Goal: Transaction & Acquisition: Book appointment/travel/reservation

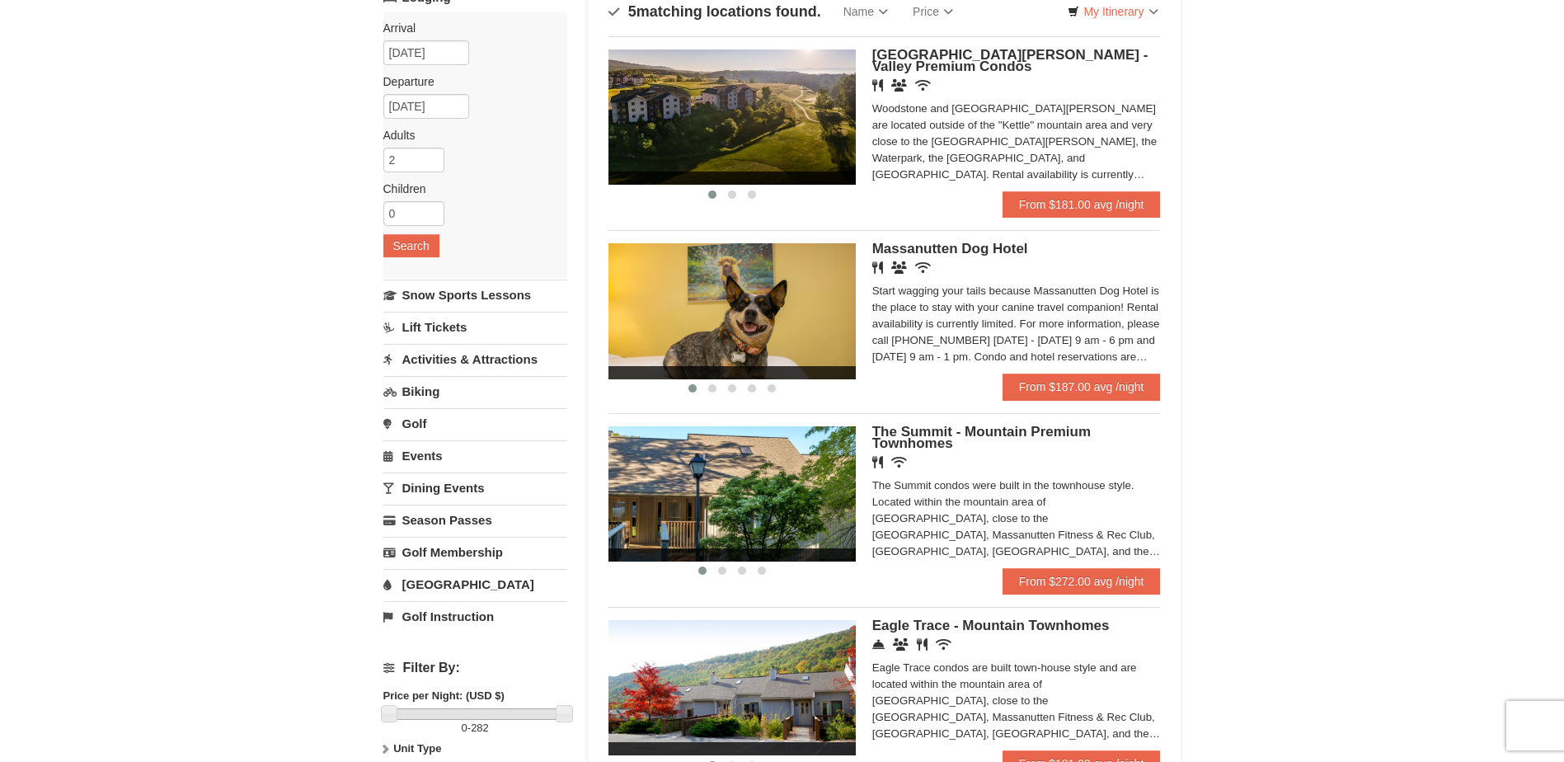
scroll to position [165, 0]
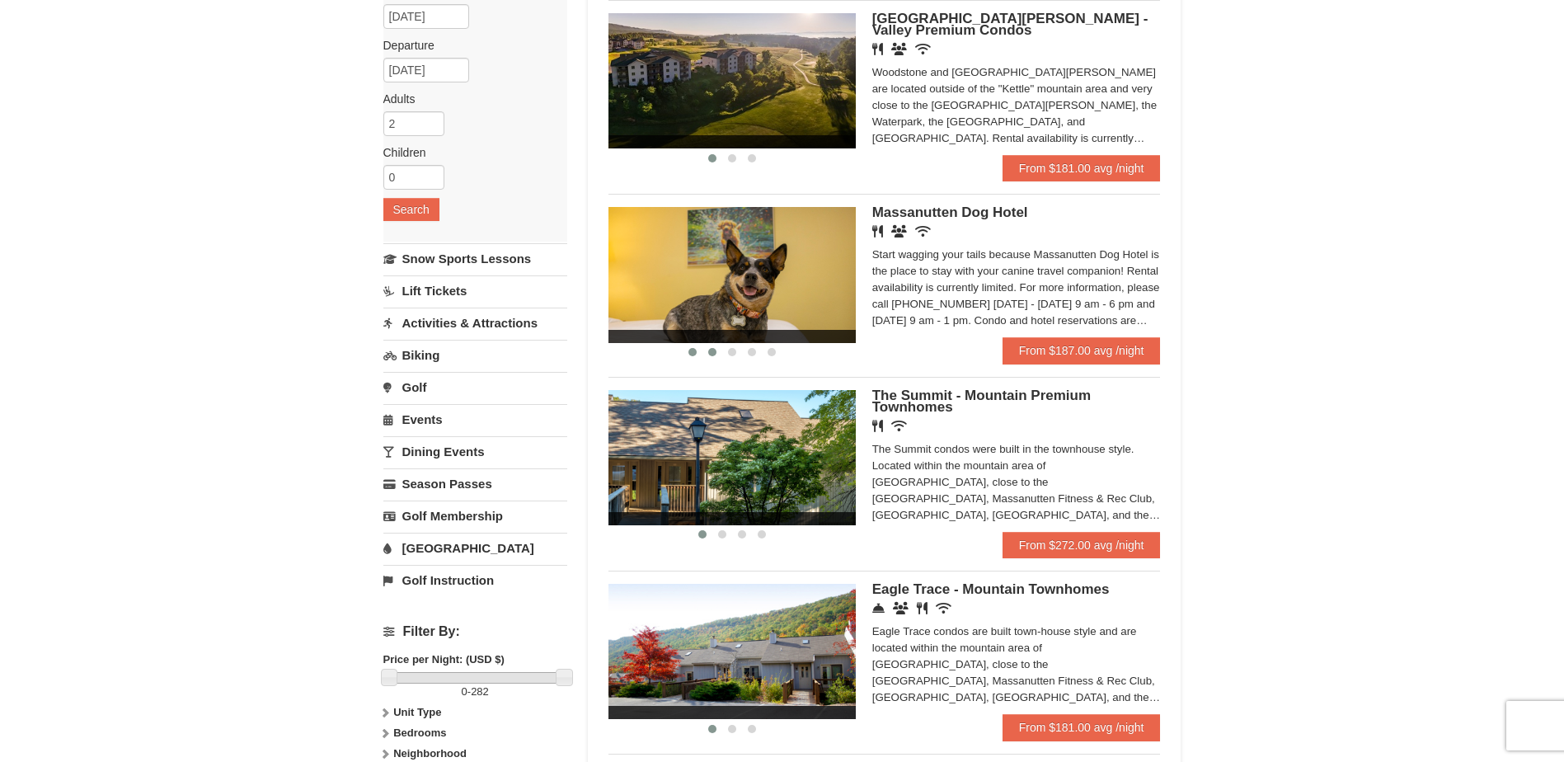
click at [711, 350] on span at bounding box center [712, 352] width 8 height 8
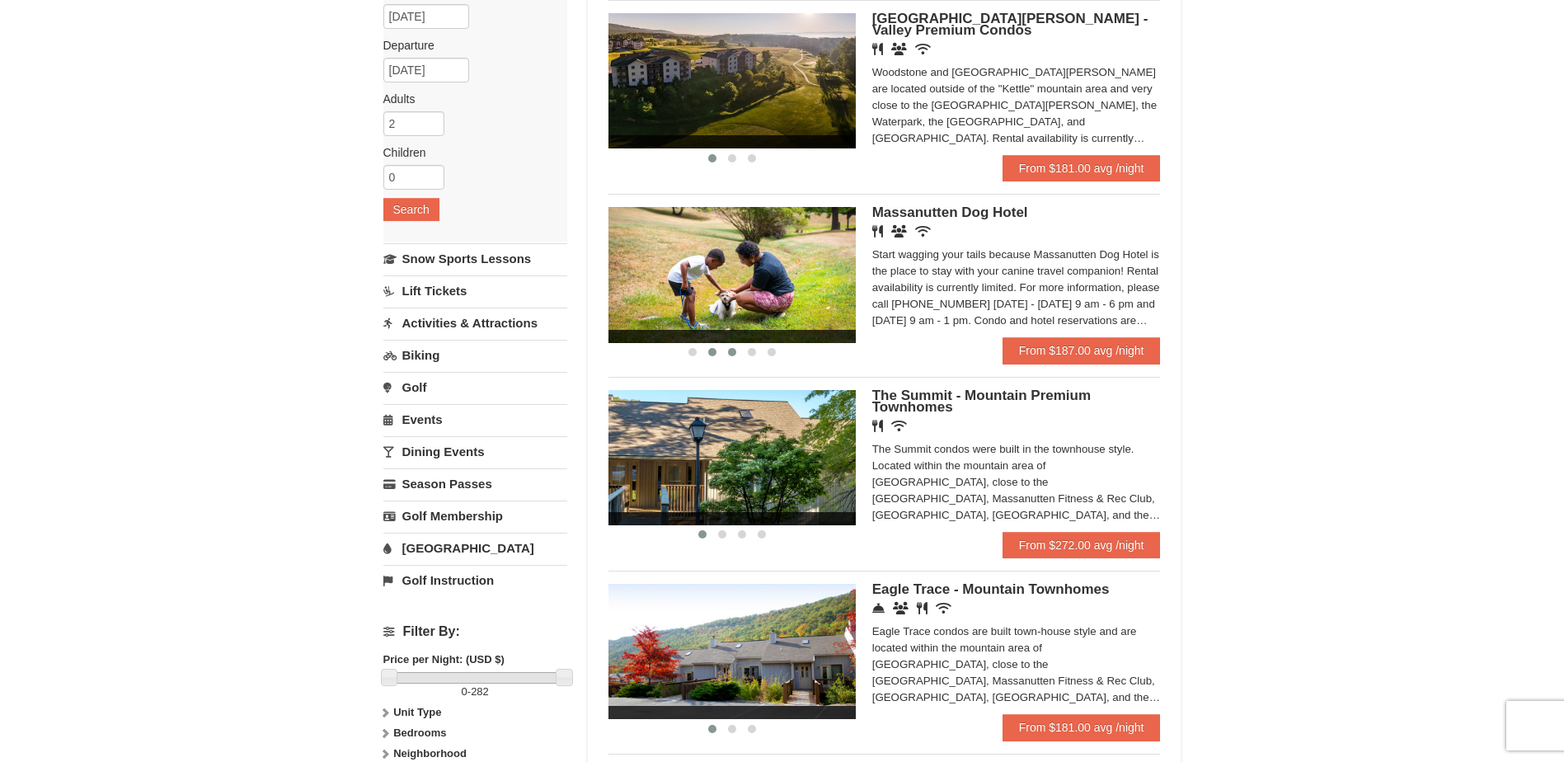
click at [732, 354] on span at bounding box center [732, 352] width 8 height 8
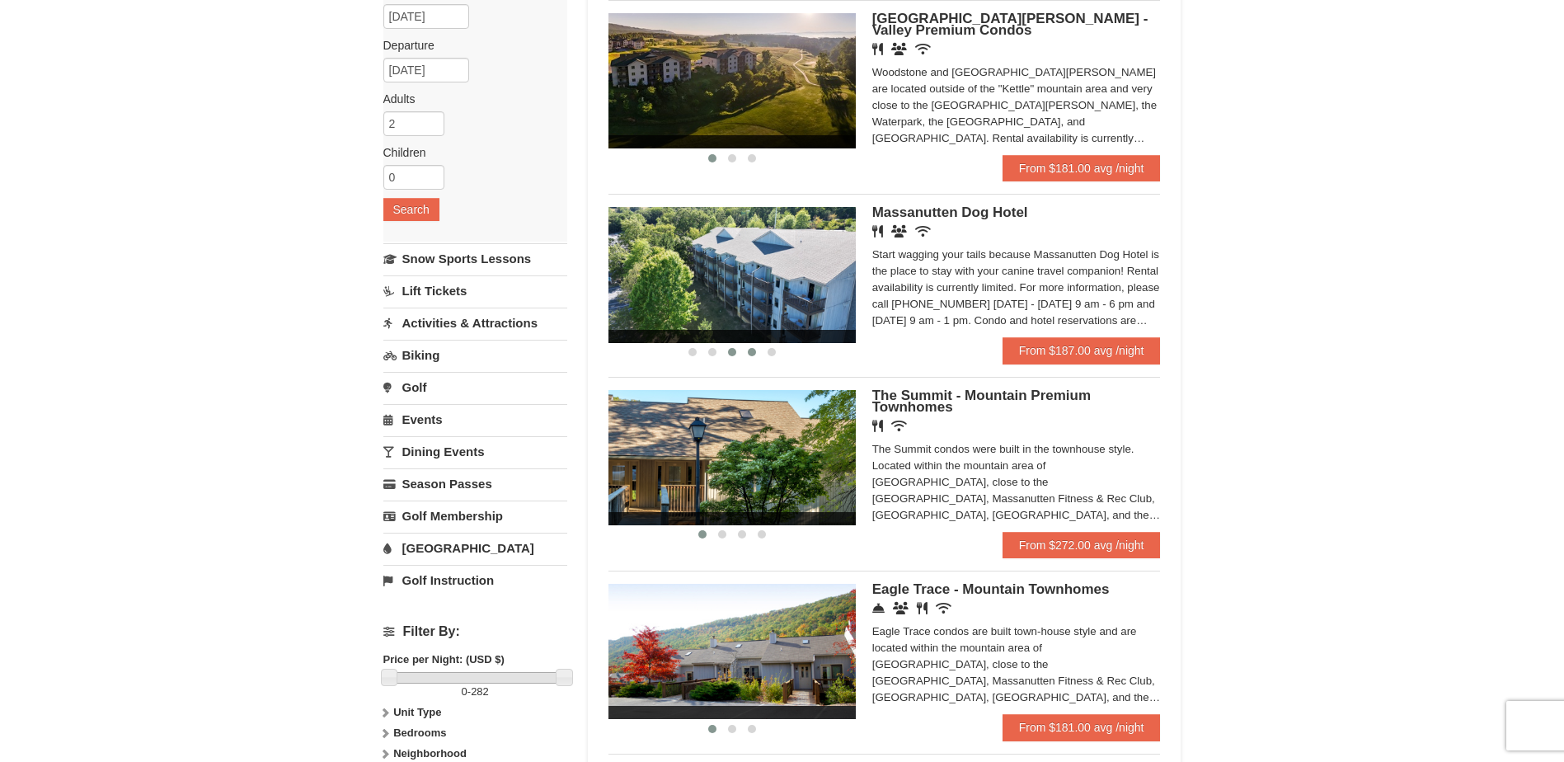
click at [746, 350] on button at bounding box center [752, 352] width 20 height 16
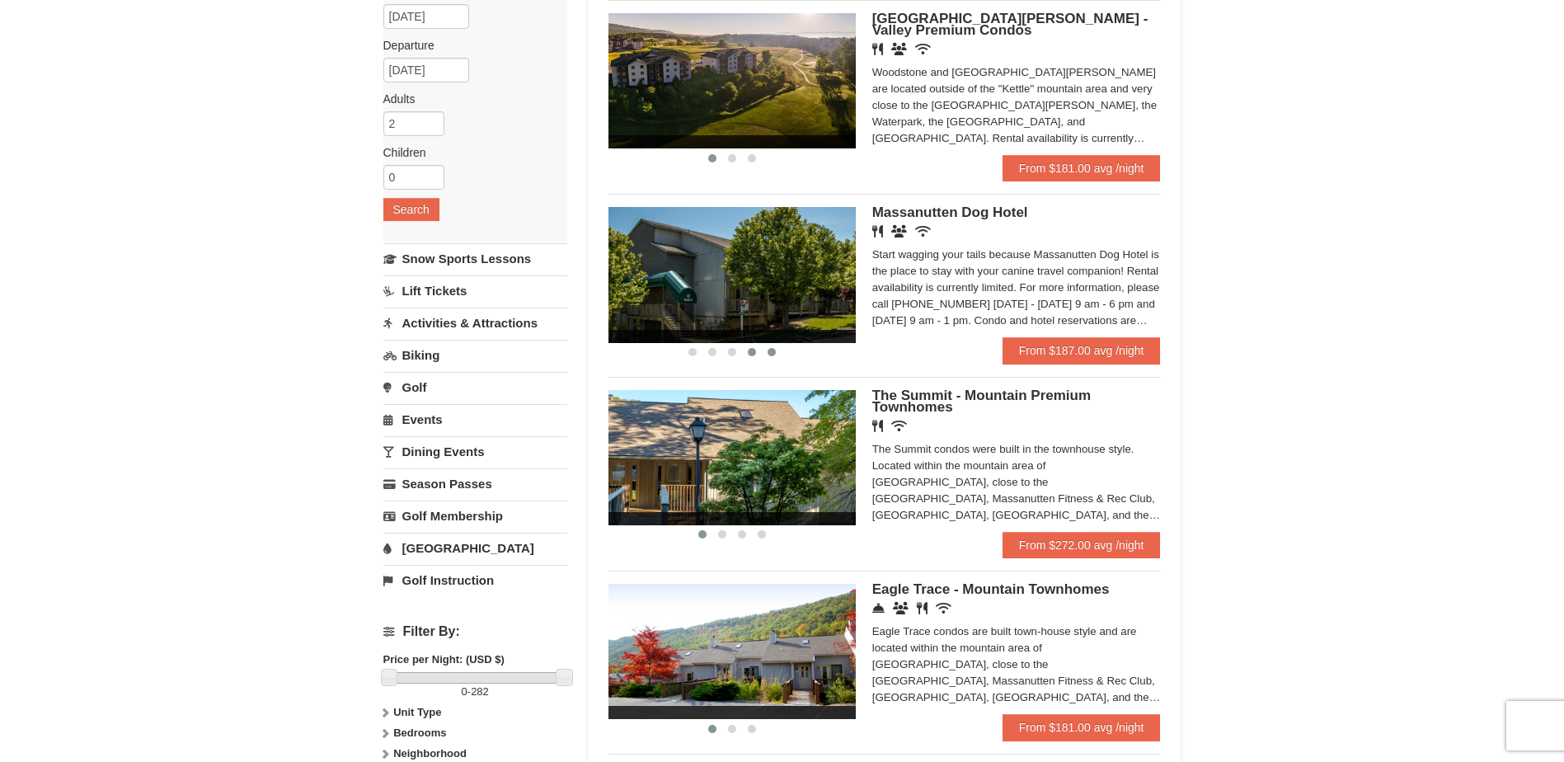
click at [768, 350] on span at bounding box center [772, 352] width 8 height 8
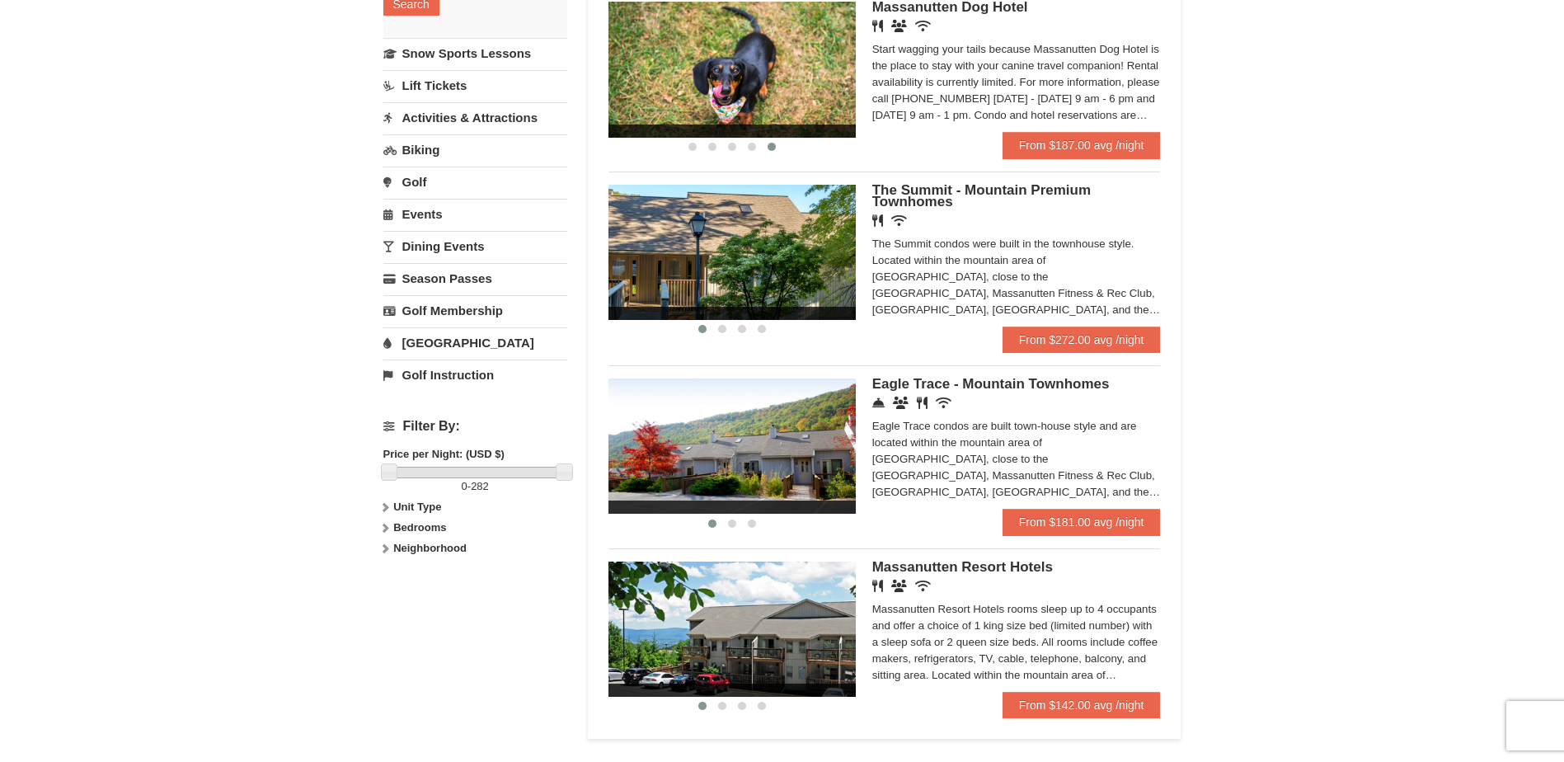
scroll to position [412, 0]
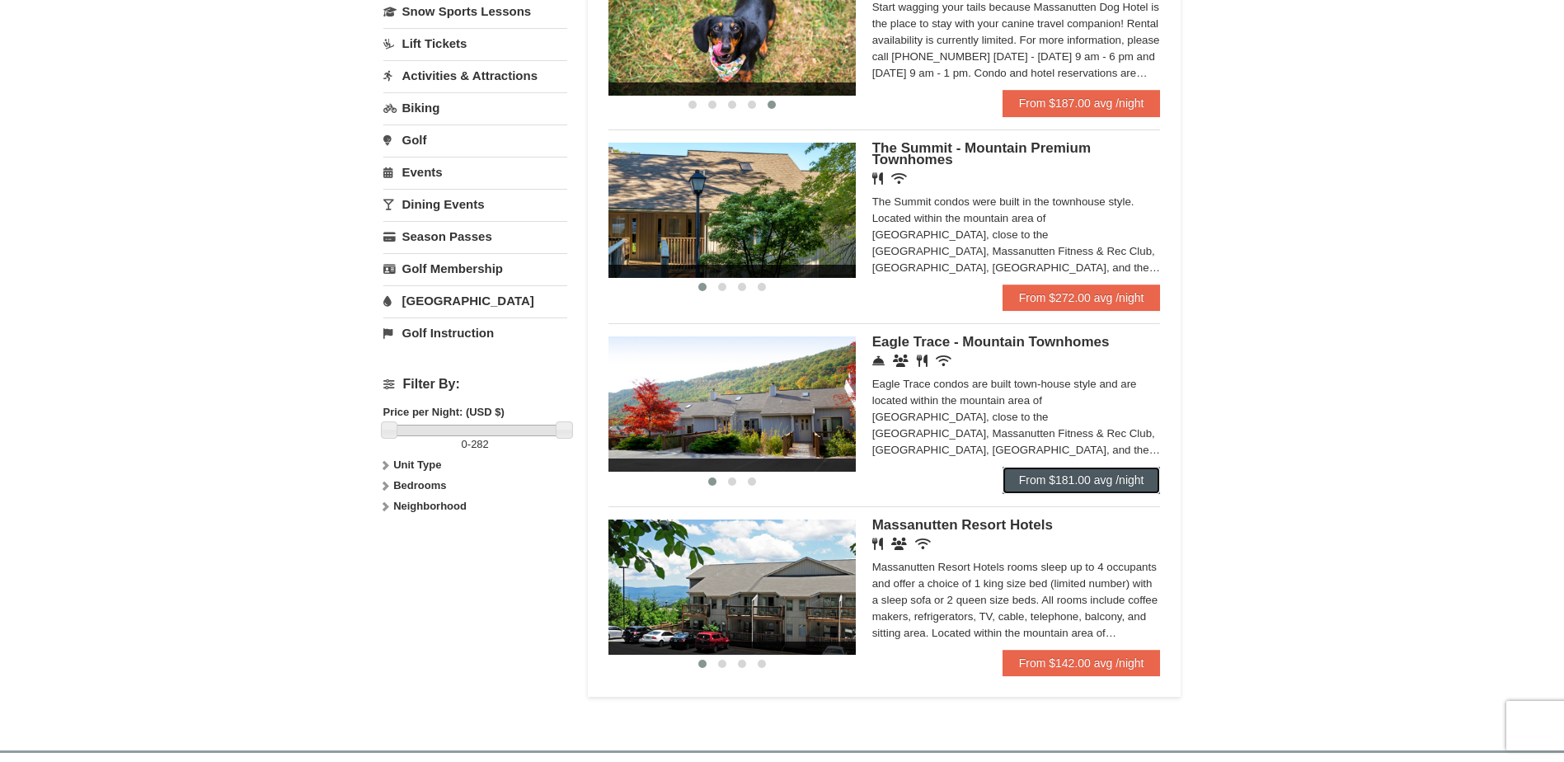
click at [1089, 481] on link "From $181.00 avg /night" at bounding box center [1082, 480] width 158 height 26
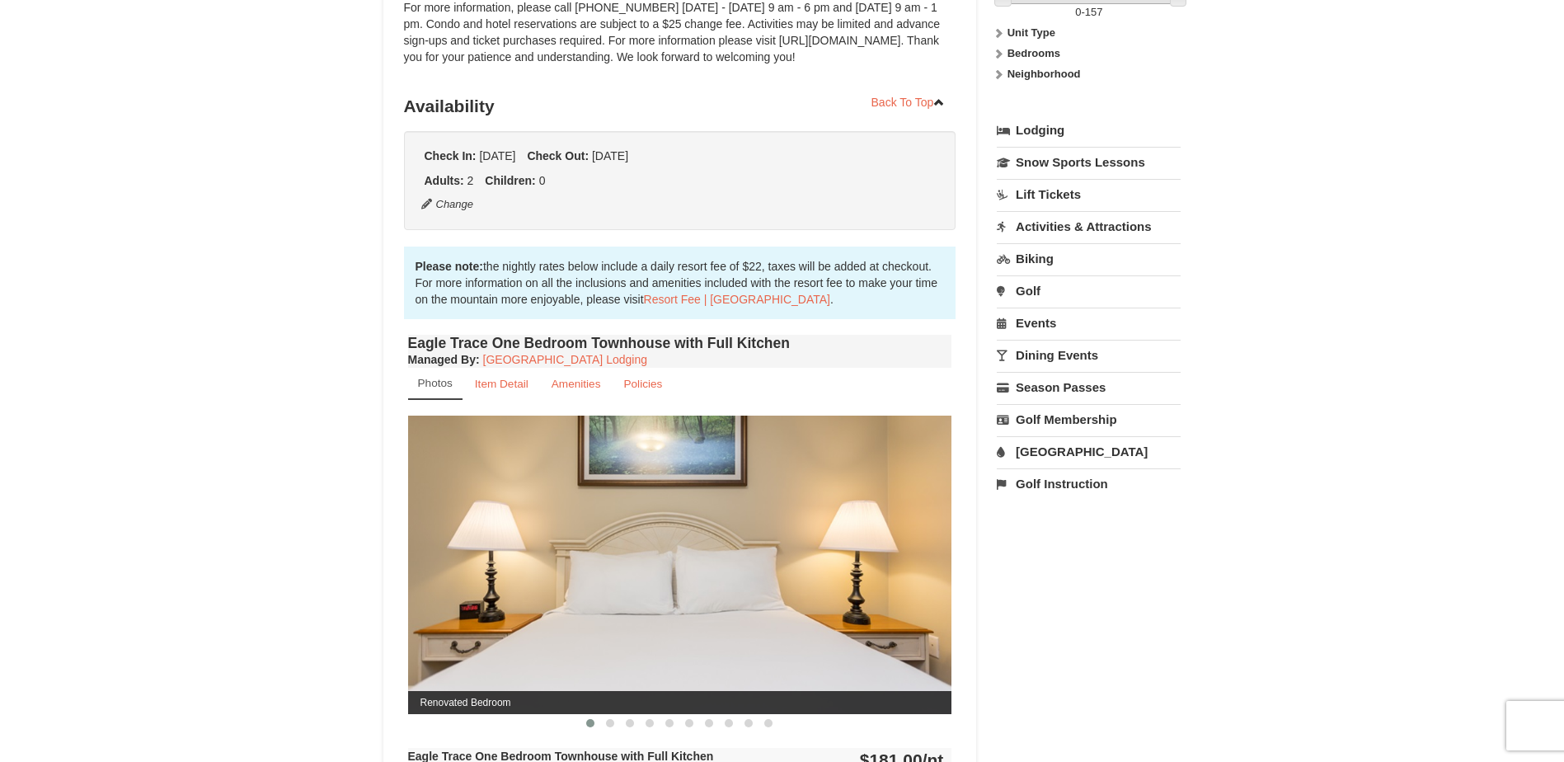
scroll to position [330, 0]
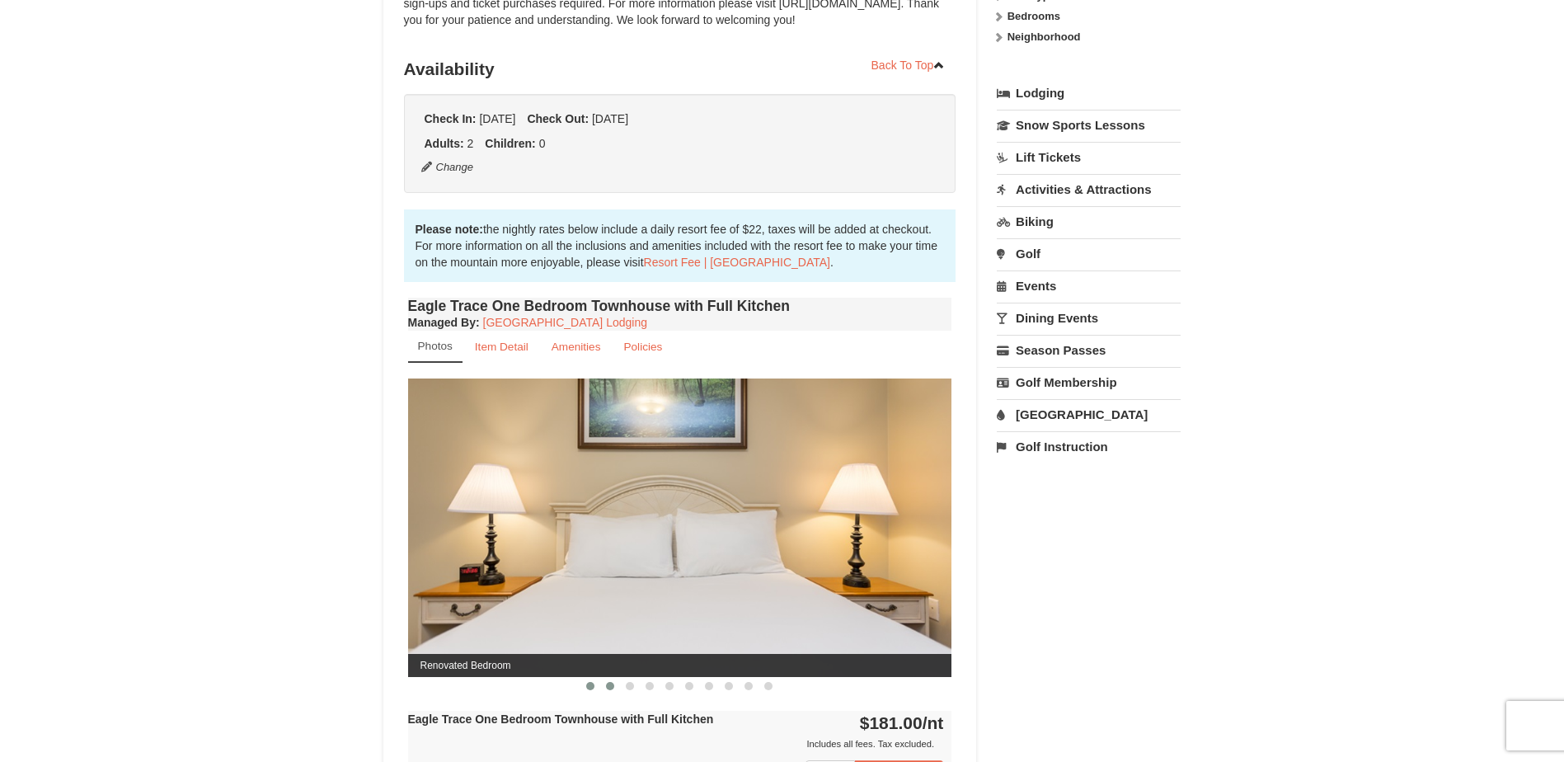
click at [611, 684] on span at bounding box center [610, 686] width 8 height 8
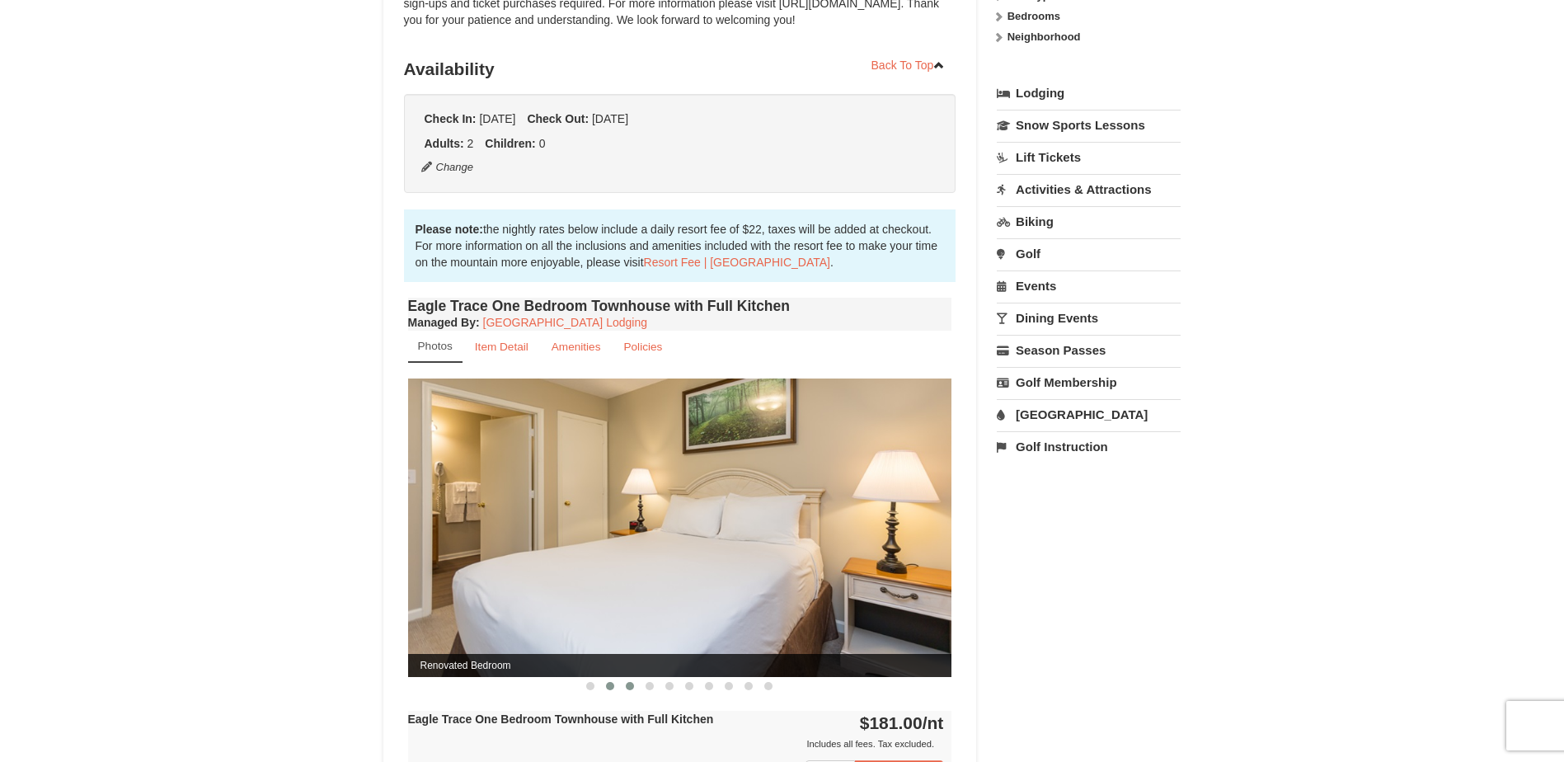
click at [628, 683] on span at bounding box center [630, 686] width 8 height 8
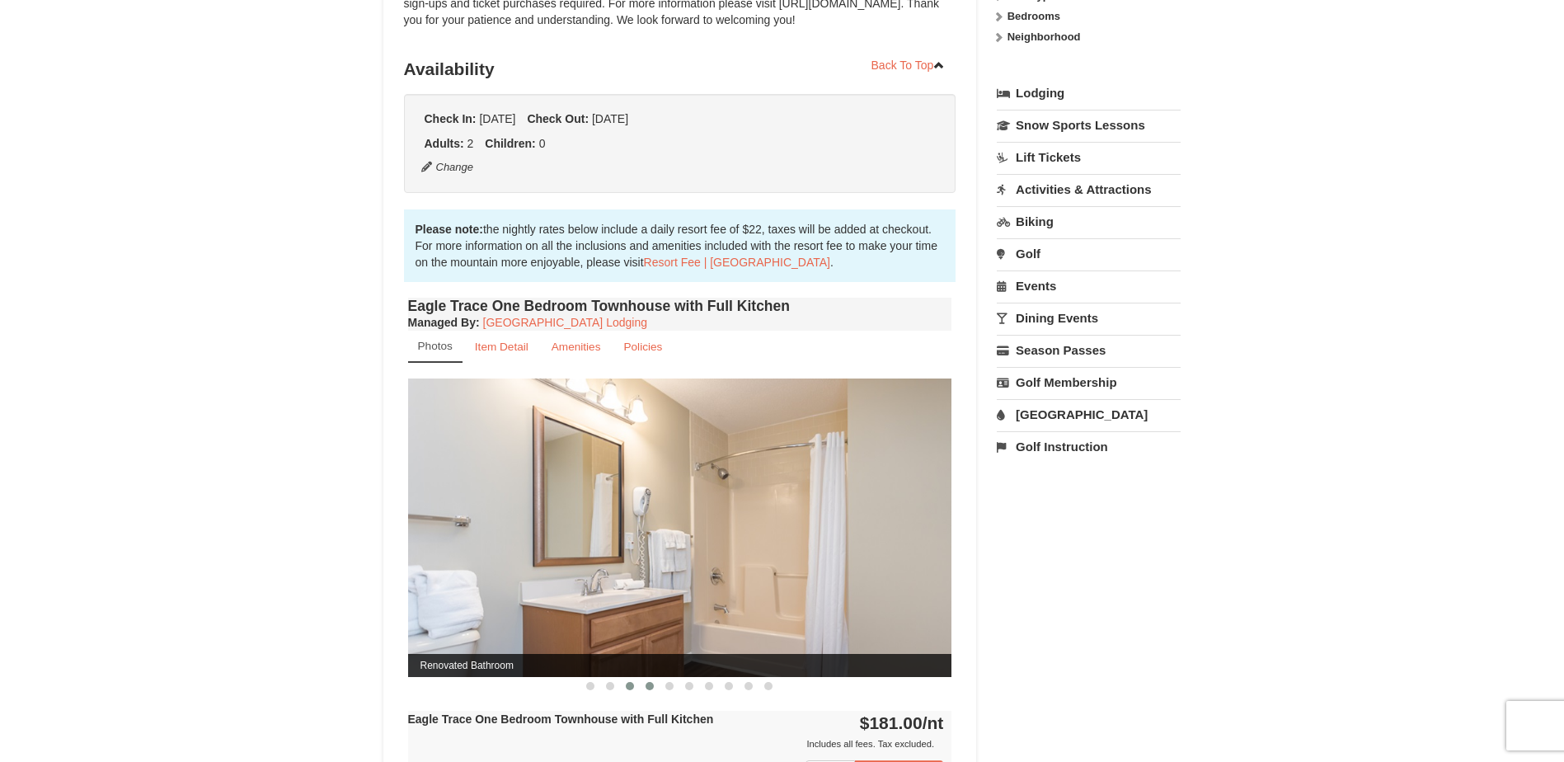
click at [649, 683] on span at bounding box center [650, 686] width 8 height 8
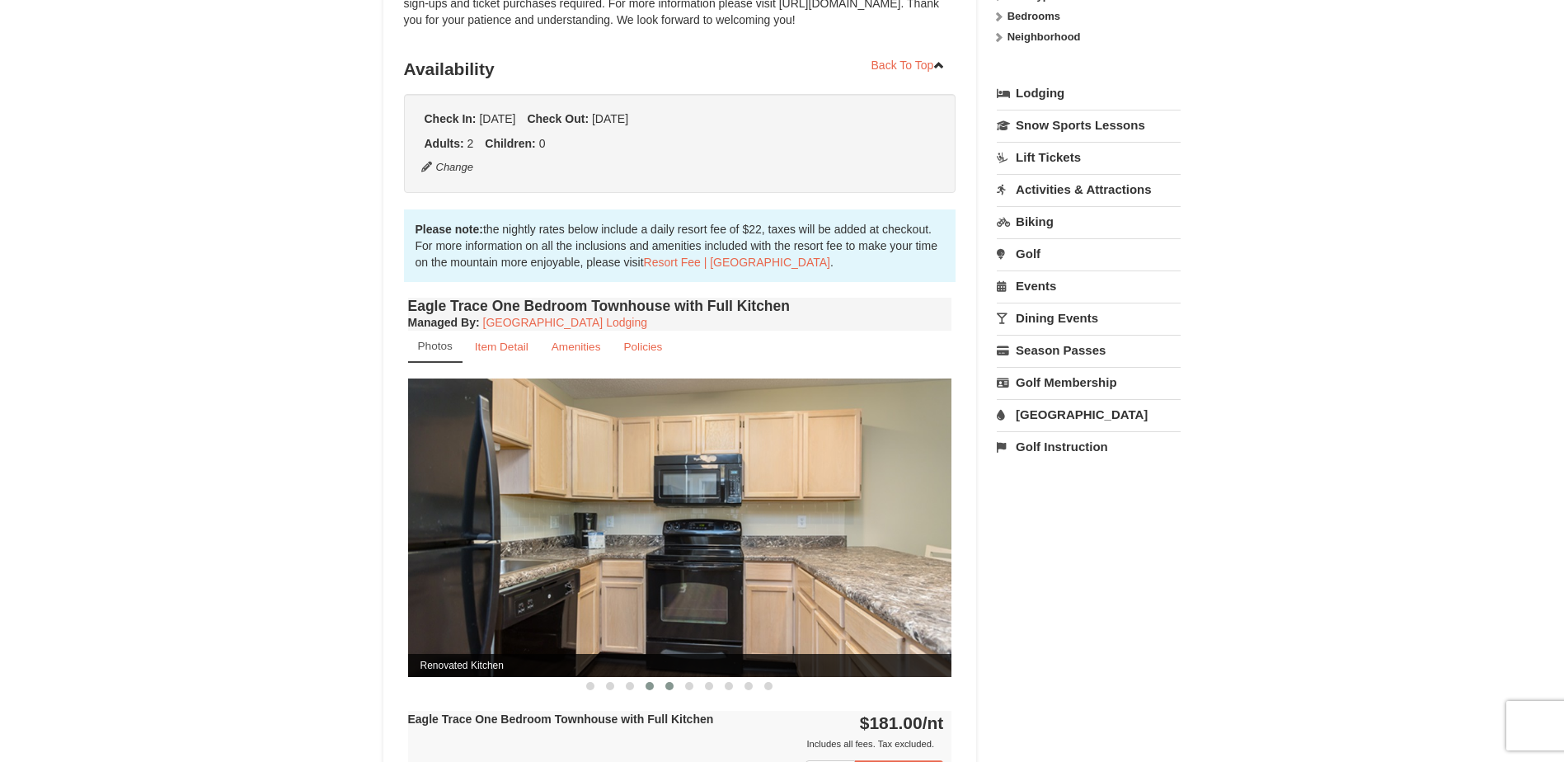
click at [673, 683] on span at bounding box center [669, 686] width 8 height 8
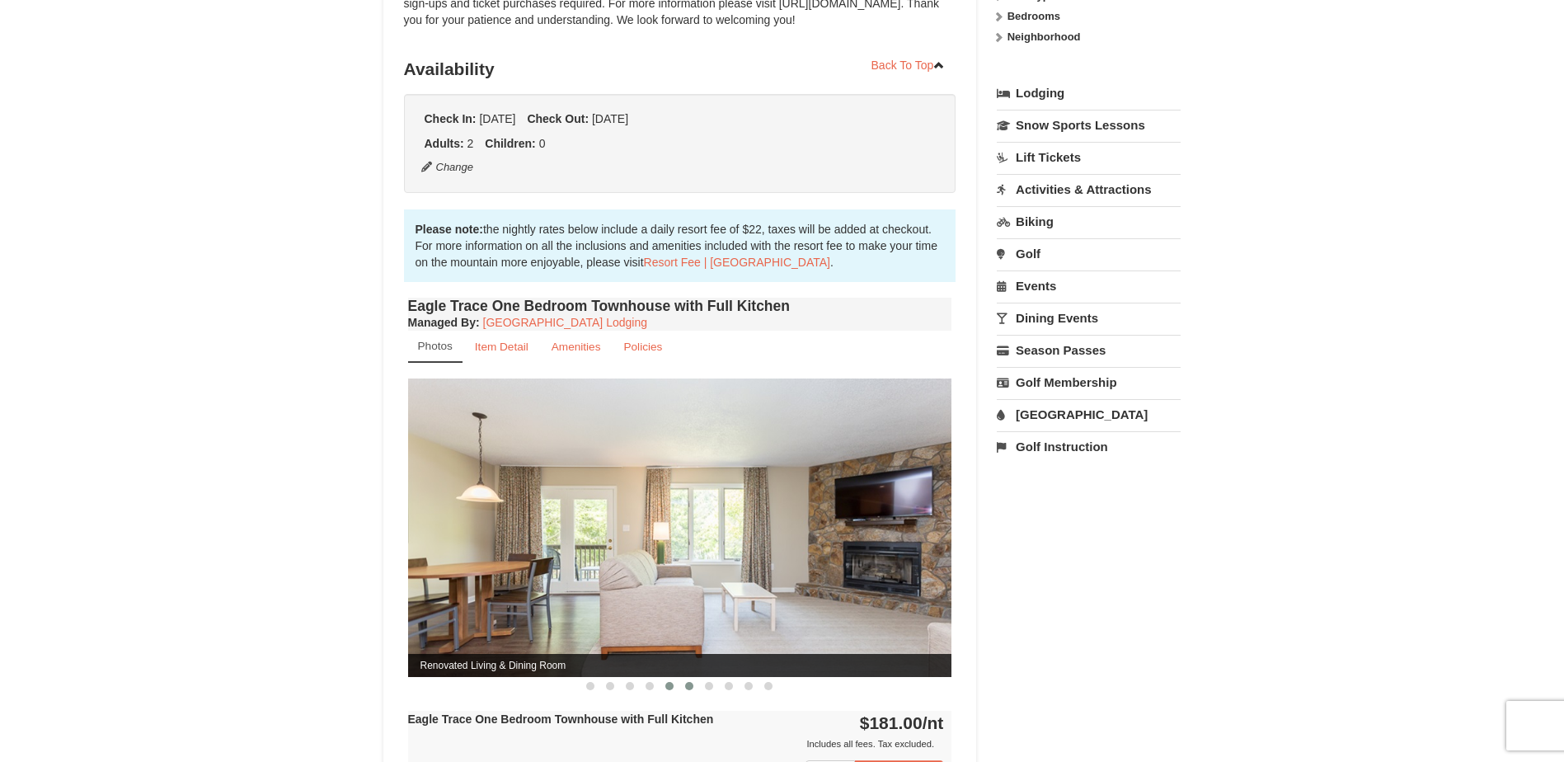
click at [689, 683] on span at bounding box center [689, 686] width 8 height 8
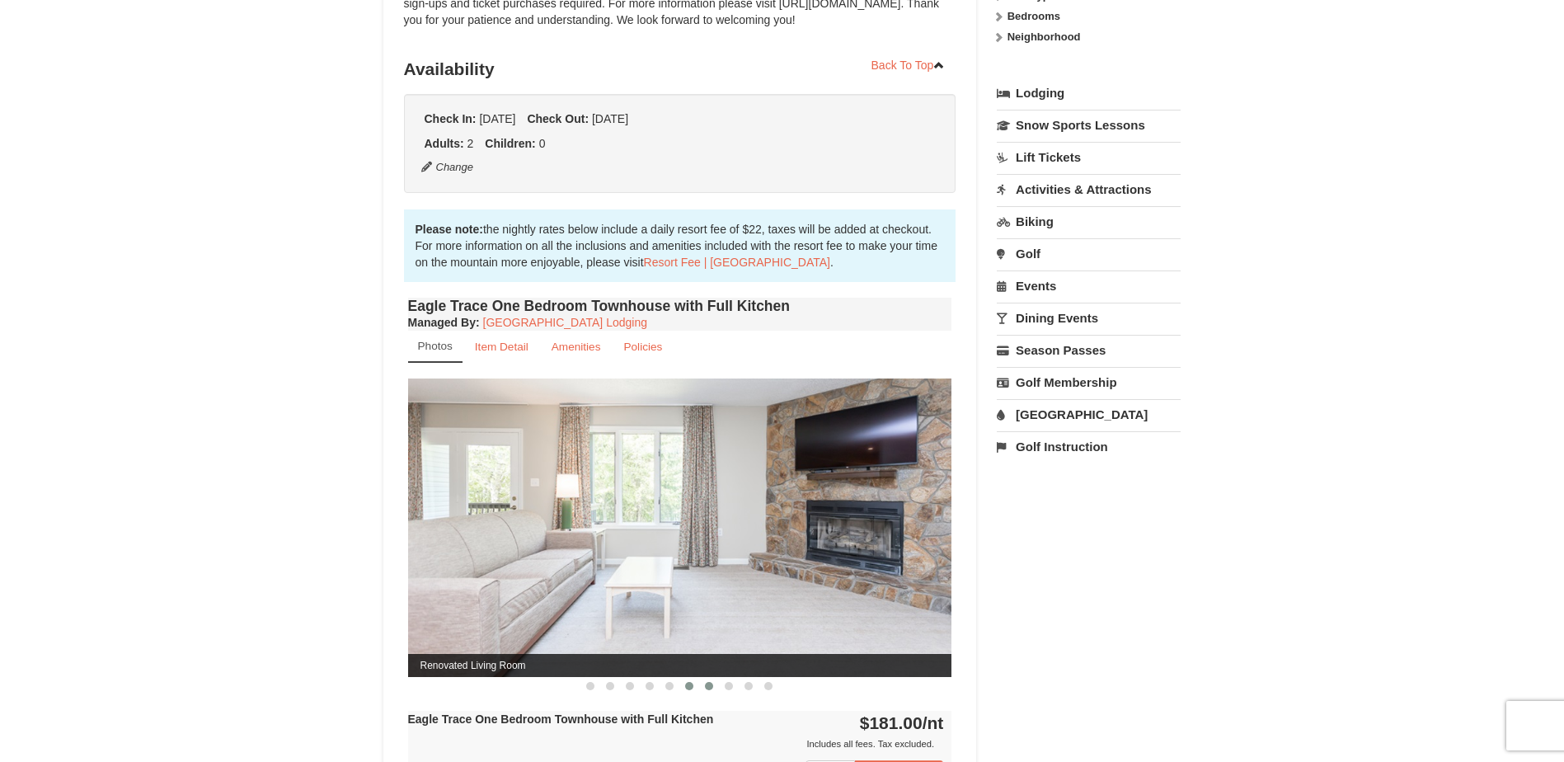
click at [707, 683] on span at bounding box center [709, 686] width 8 height 8
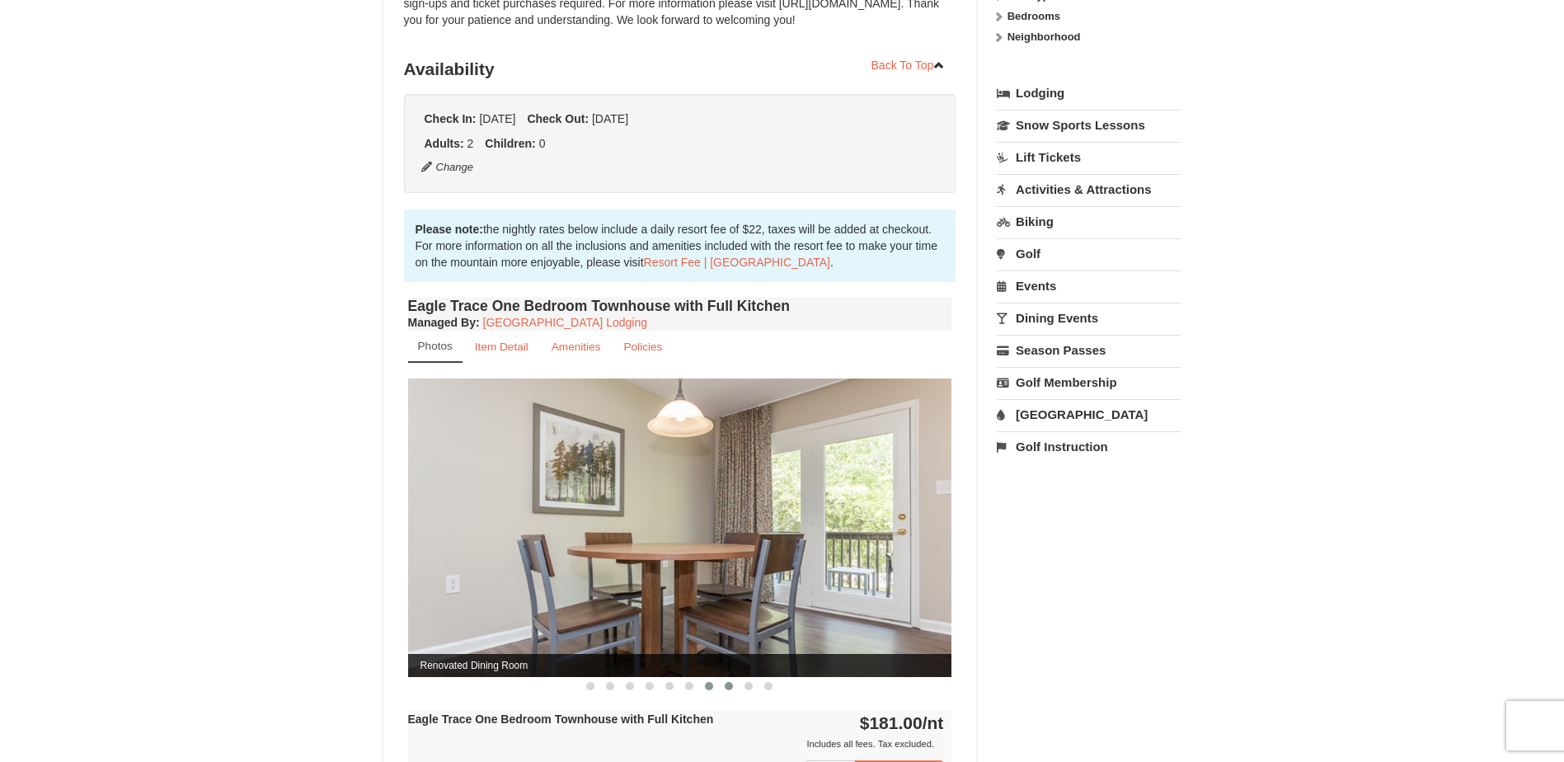
click at [727, 683] on span at bounding box center [729, 686] width 8 height 8
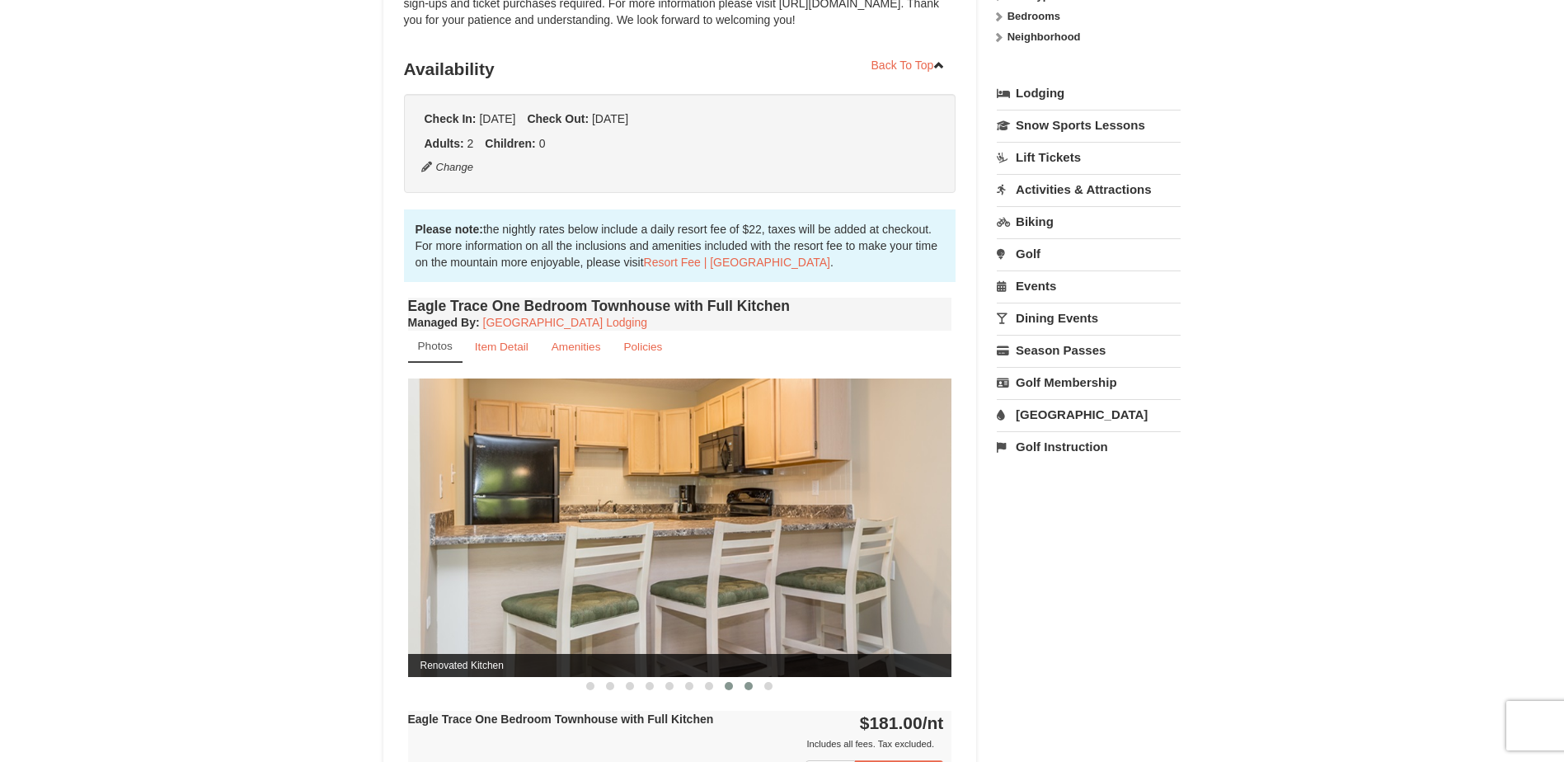
click at [749, 684] on span at bounding box center [748, 686] width 8 height 8
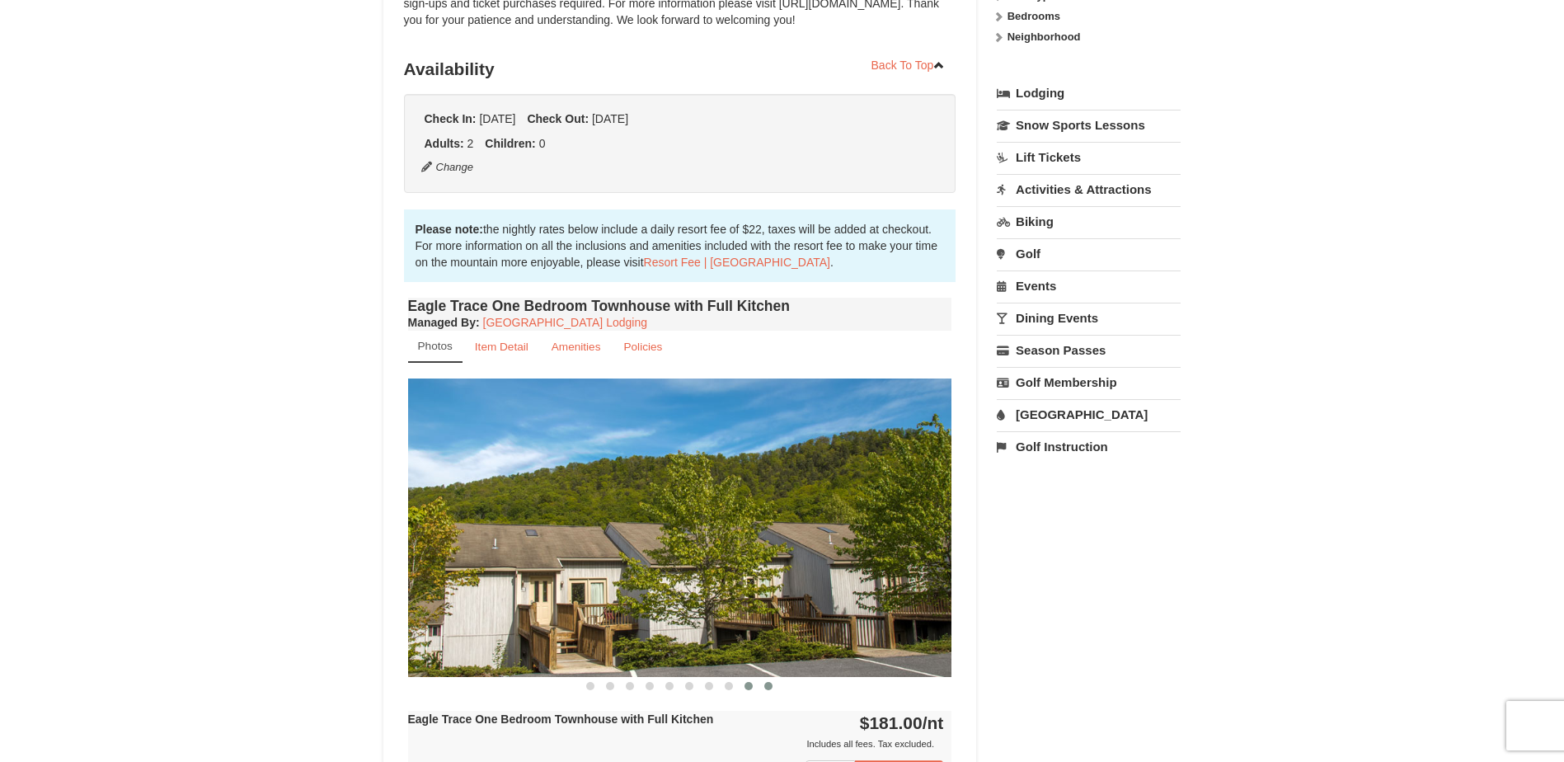
click at [771, 684] on span at bounding box center [768, 686] width 8 height 8
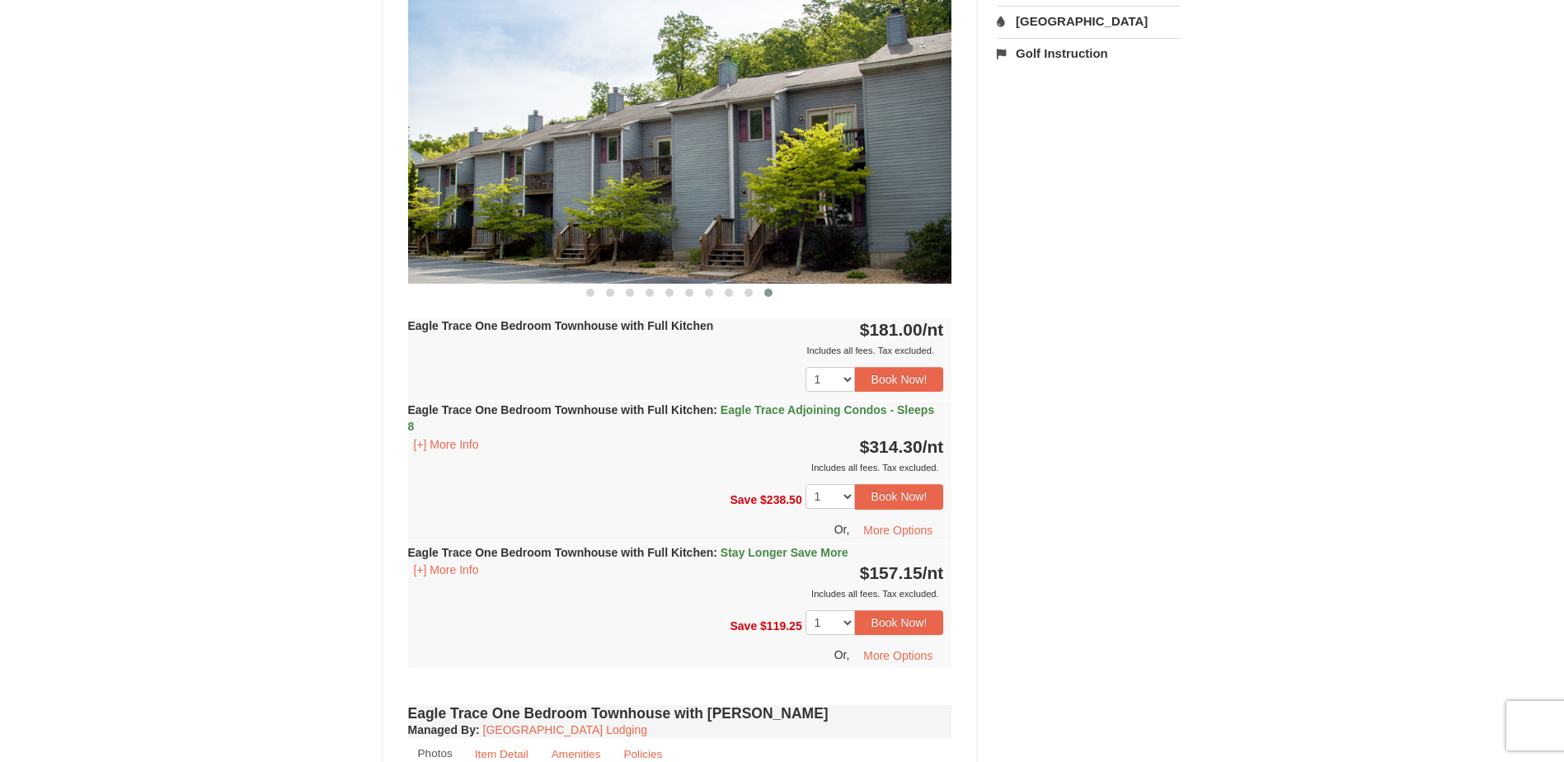
scroll to position [742, 0]
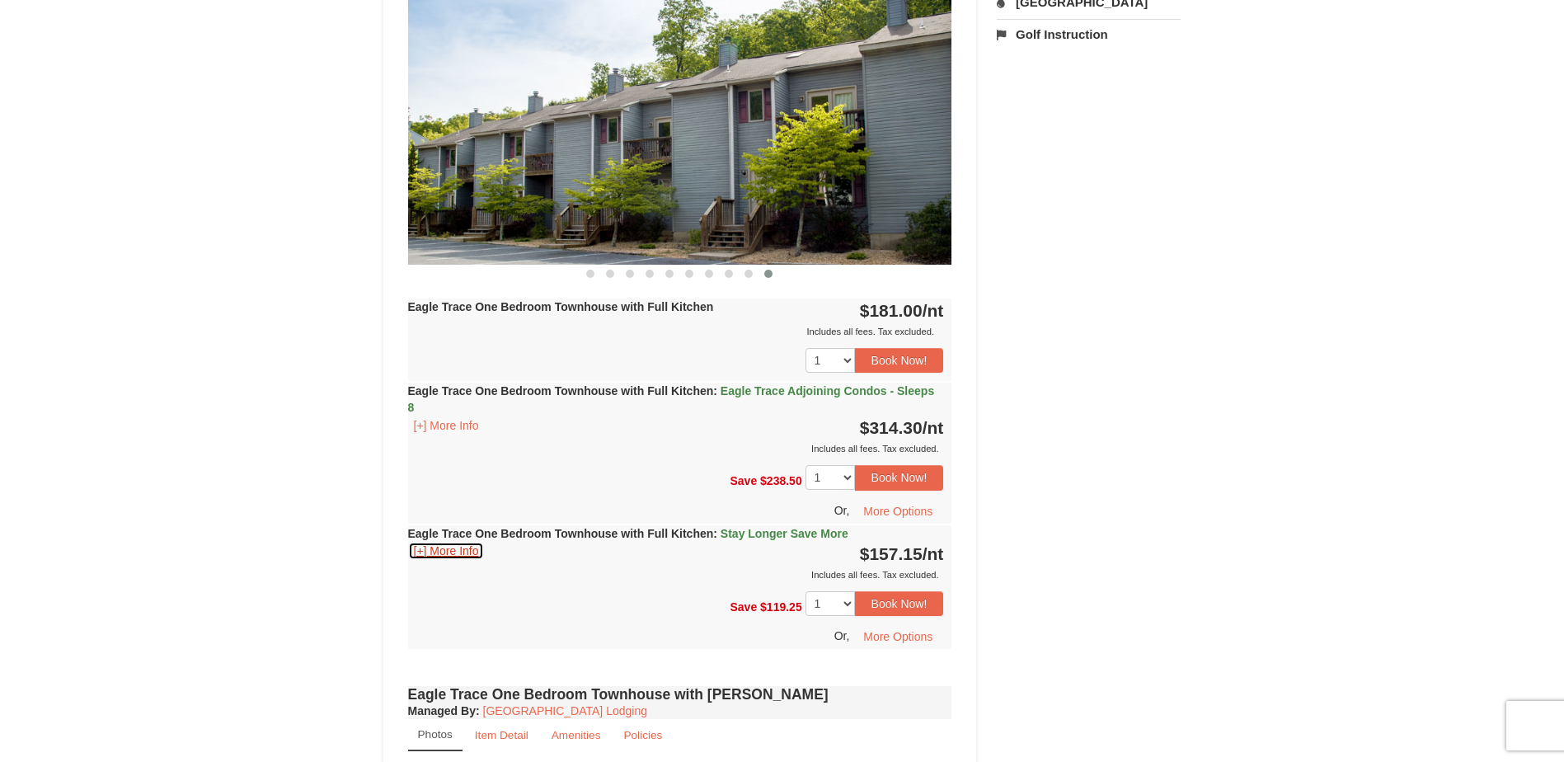
click at [462, 547] on button "[+] More Info" at bounding box center [446, 551] width 77 height 18
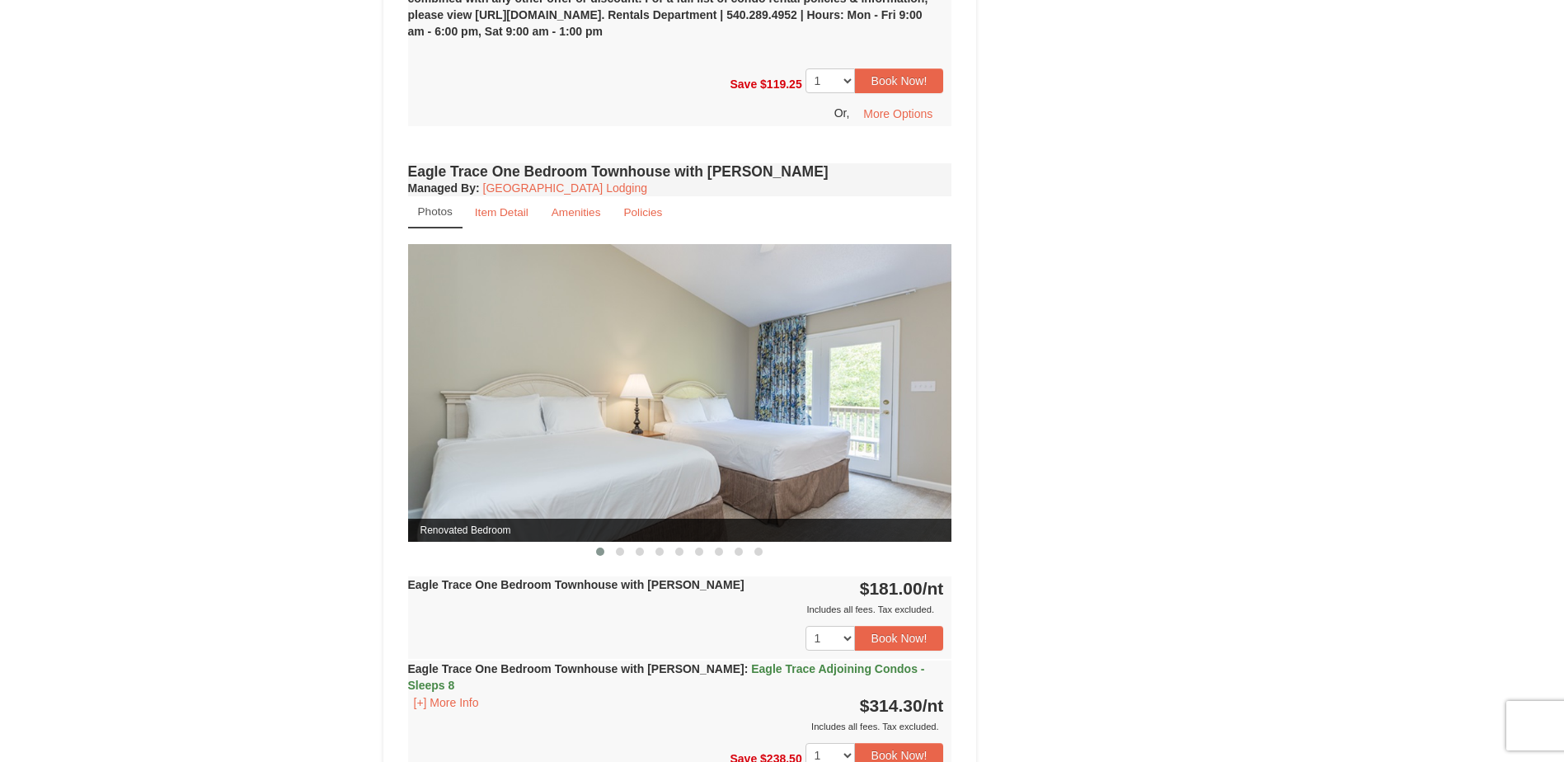
scroll to position [1484, 0]
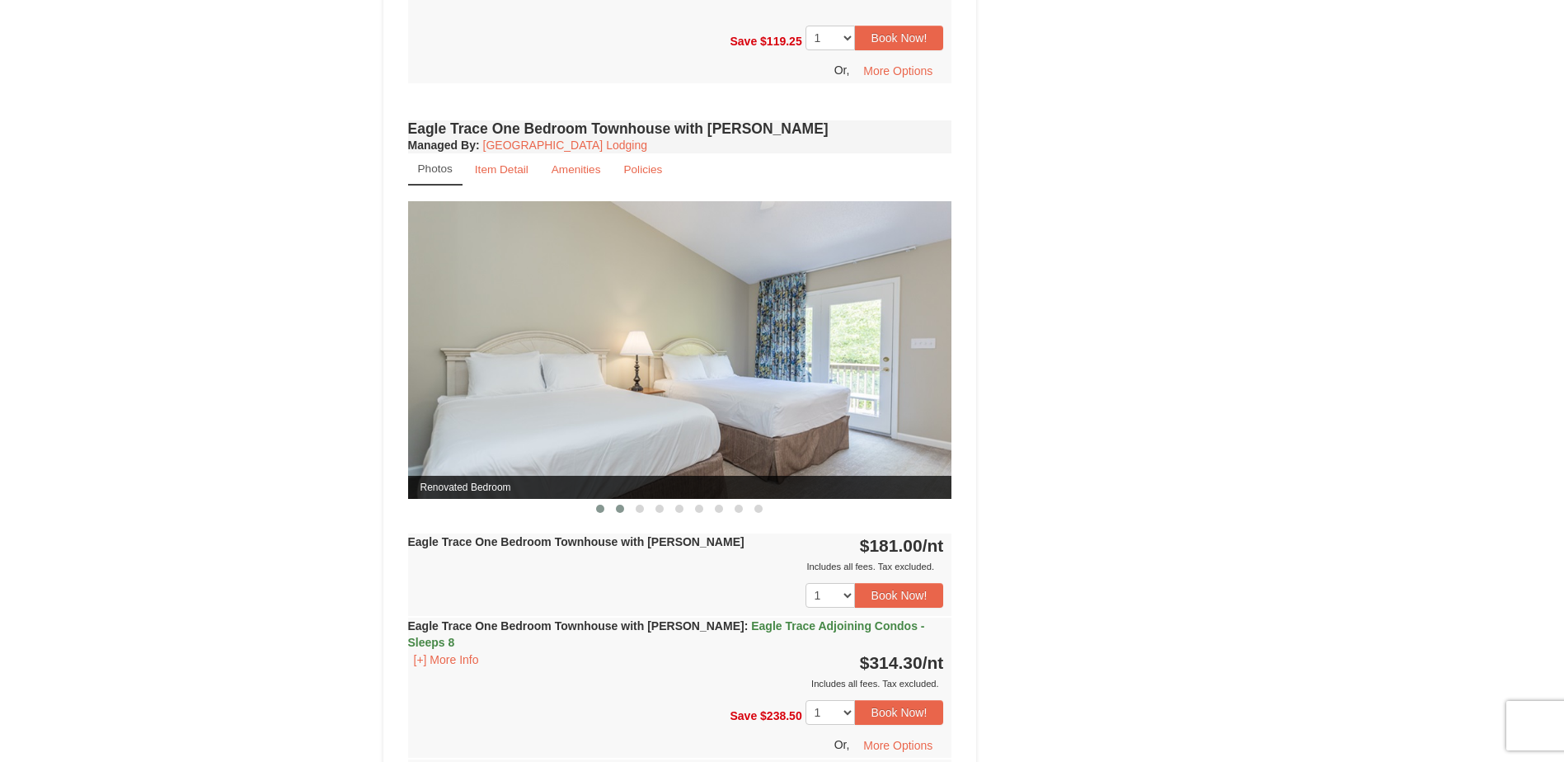
click at [619, 510] on span at bounding box center [620, 509] width 8 height 8
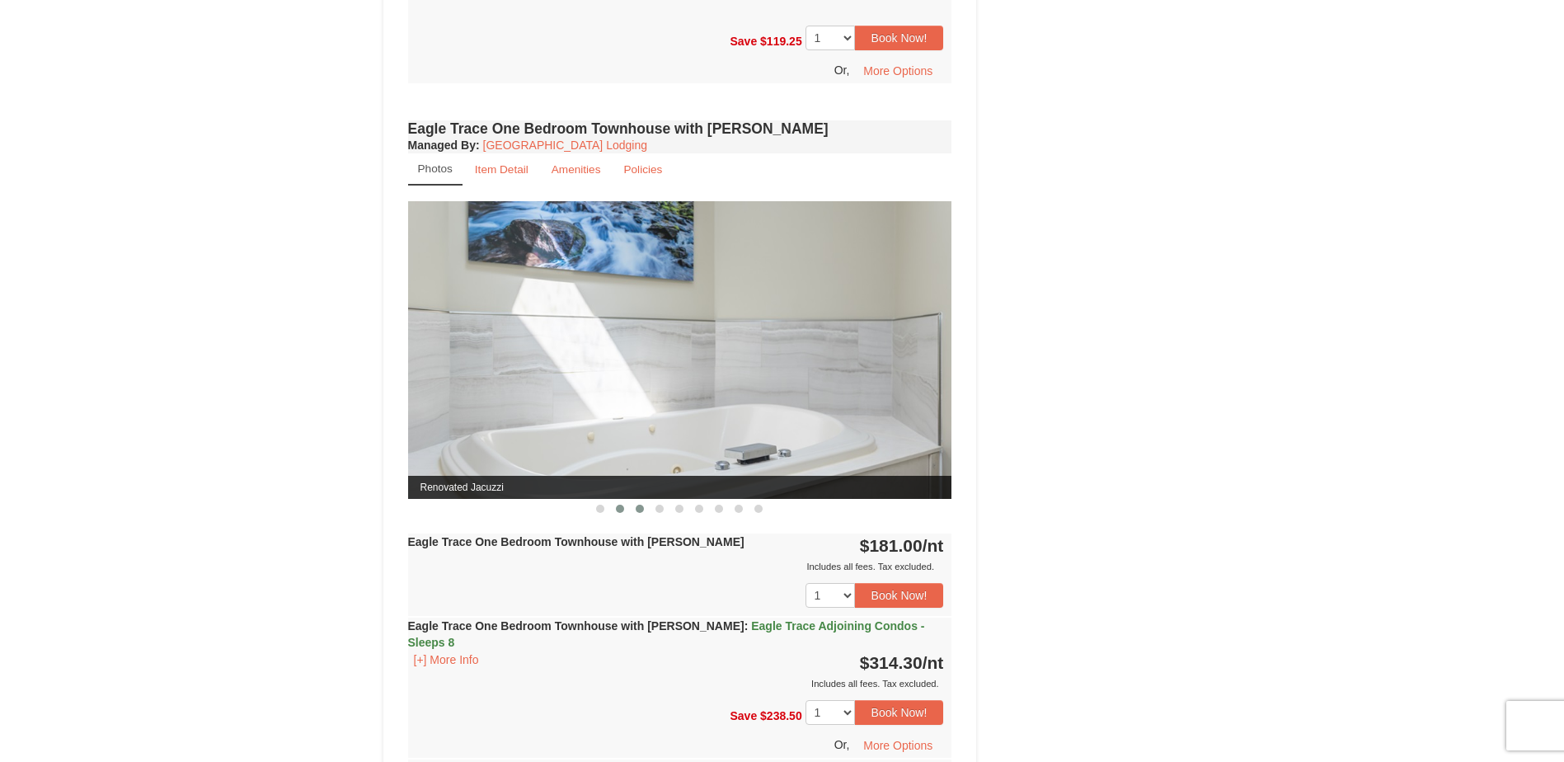
click at [641, 510] on span at bounding box center [640, 509] width 8 height 8
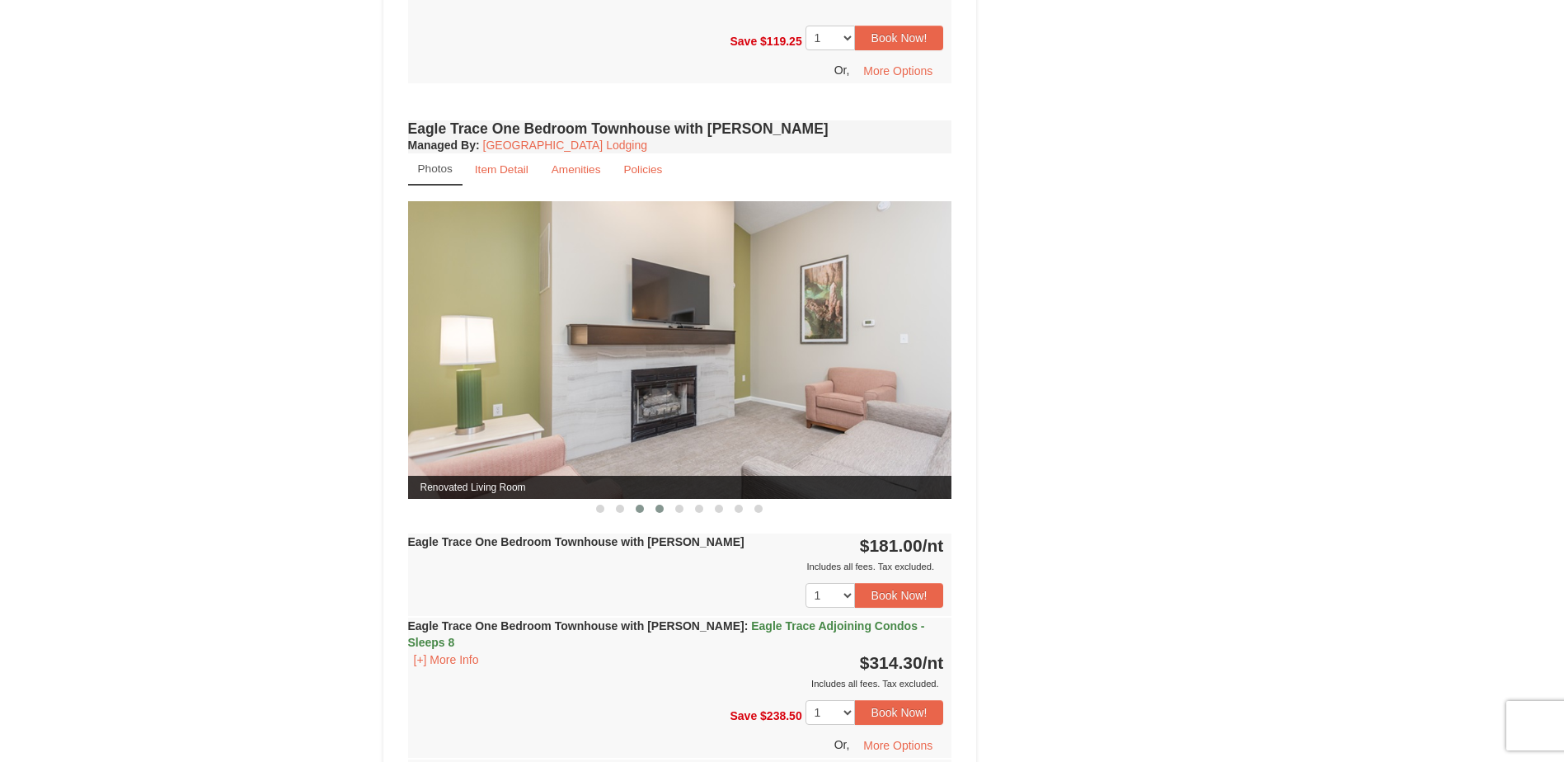
click at [660, 512] on span at bounding box center [659, 509] width 8 height 8
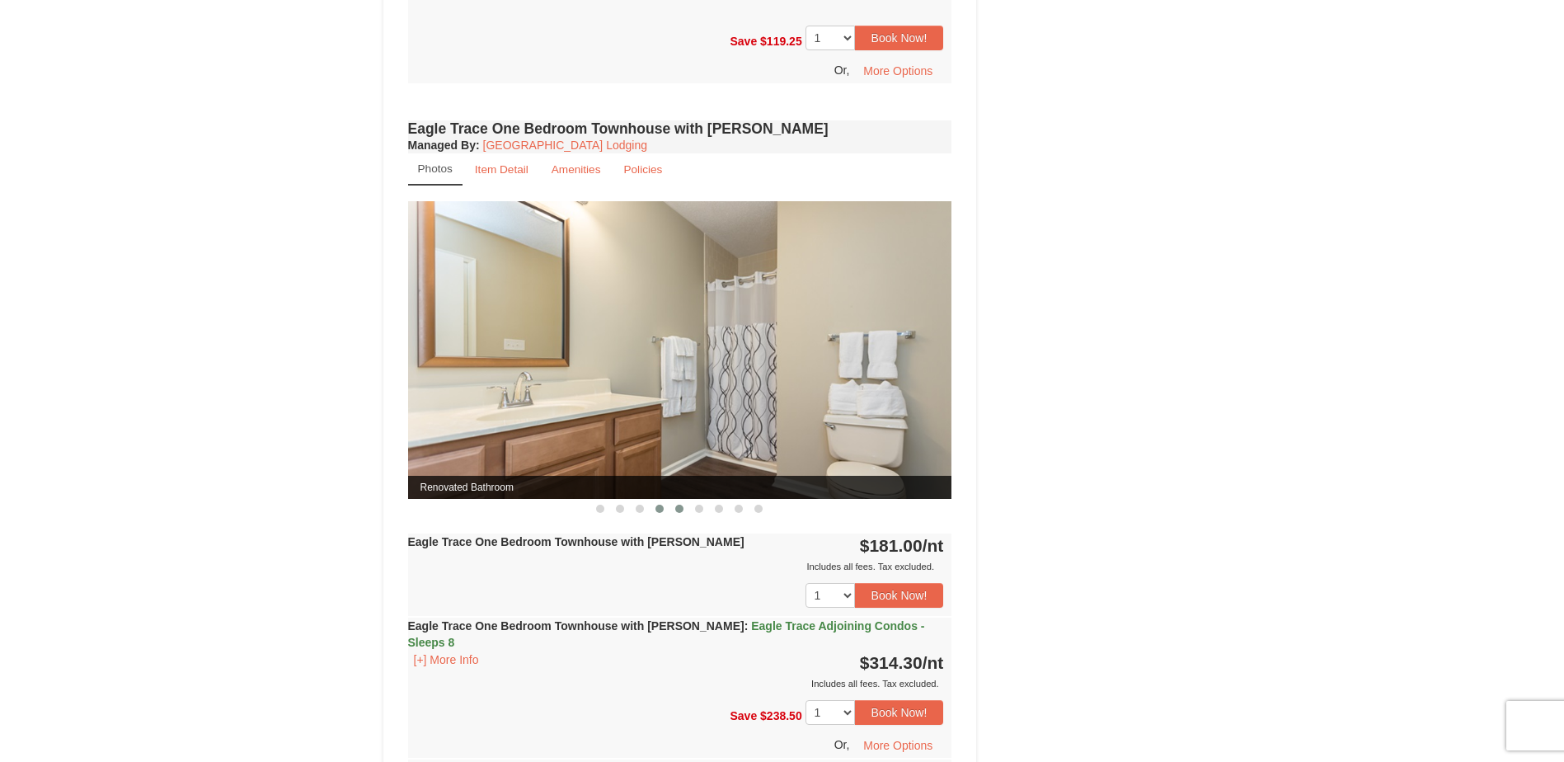
click at [681, 509] on span at bounding box center [679, 509] width 8 height 8
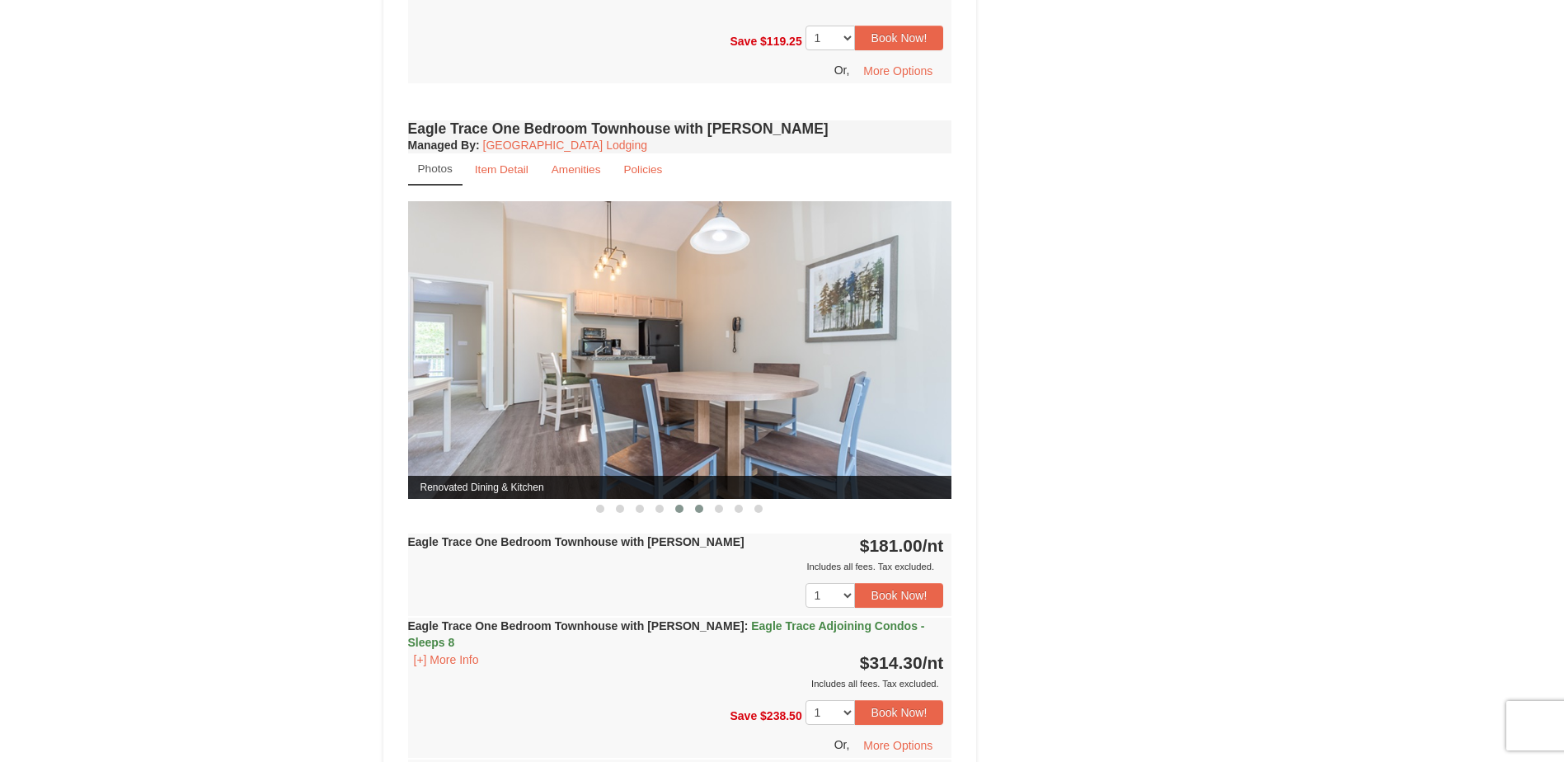
click at [698, 509] on span at bounding box center [699, 509] width 8 height 8
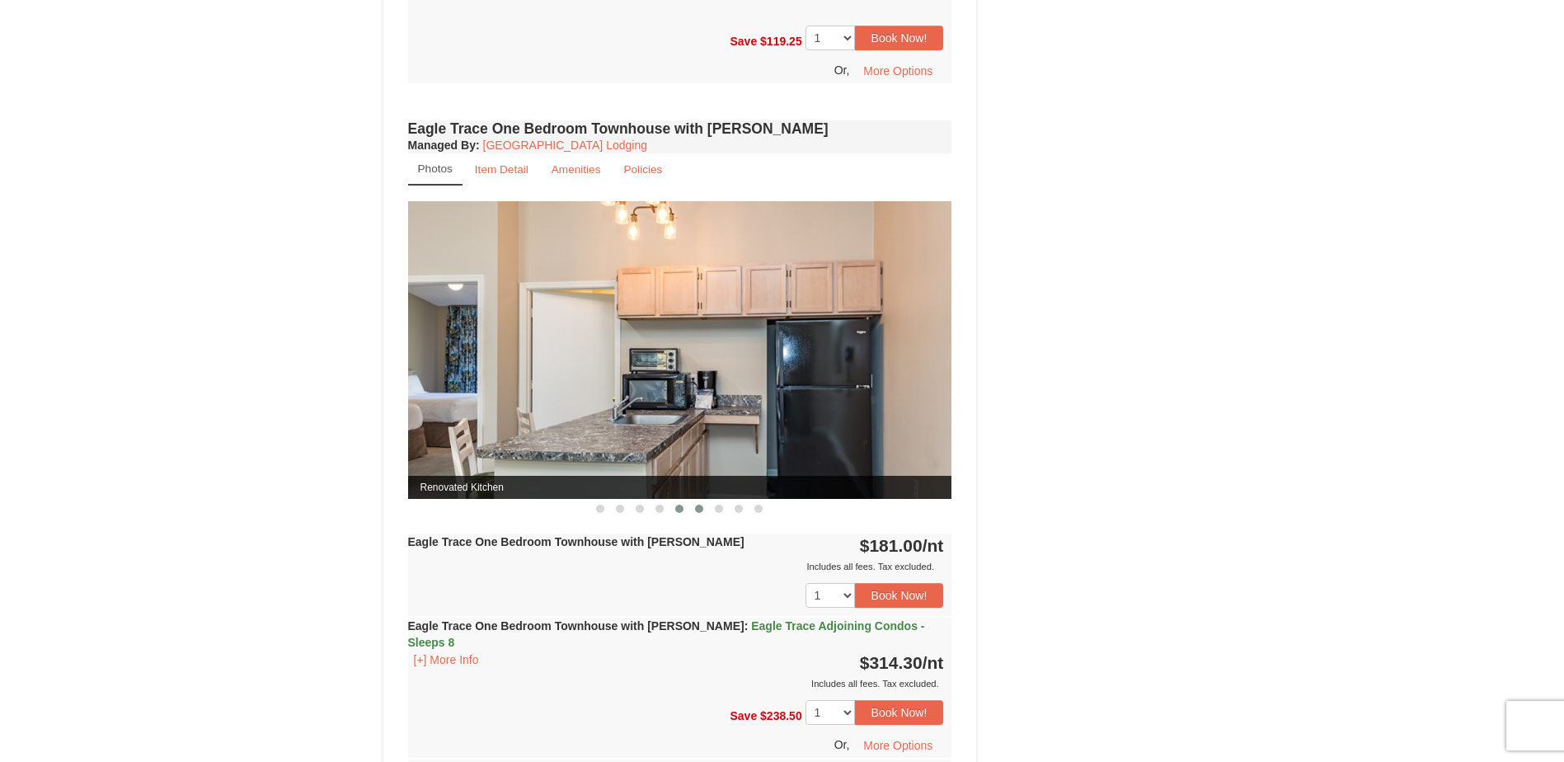
click at [677, 509] on span at bounding box center [679, 509] width 8 height 8
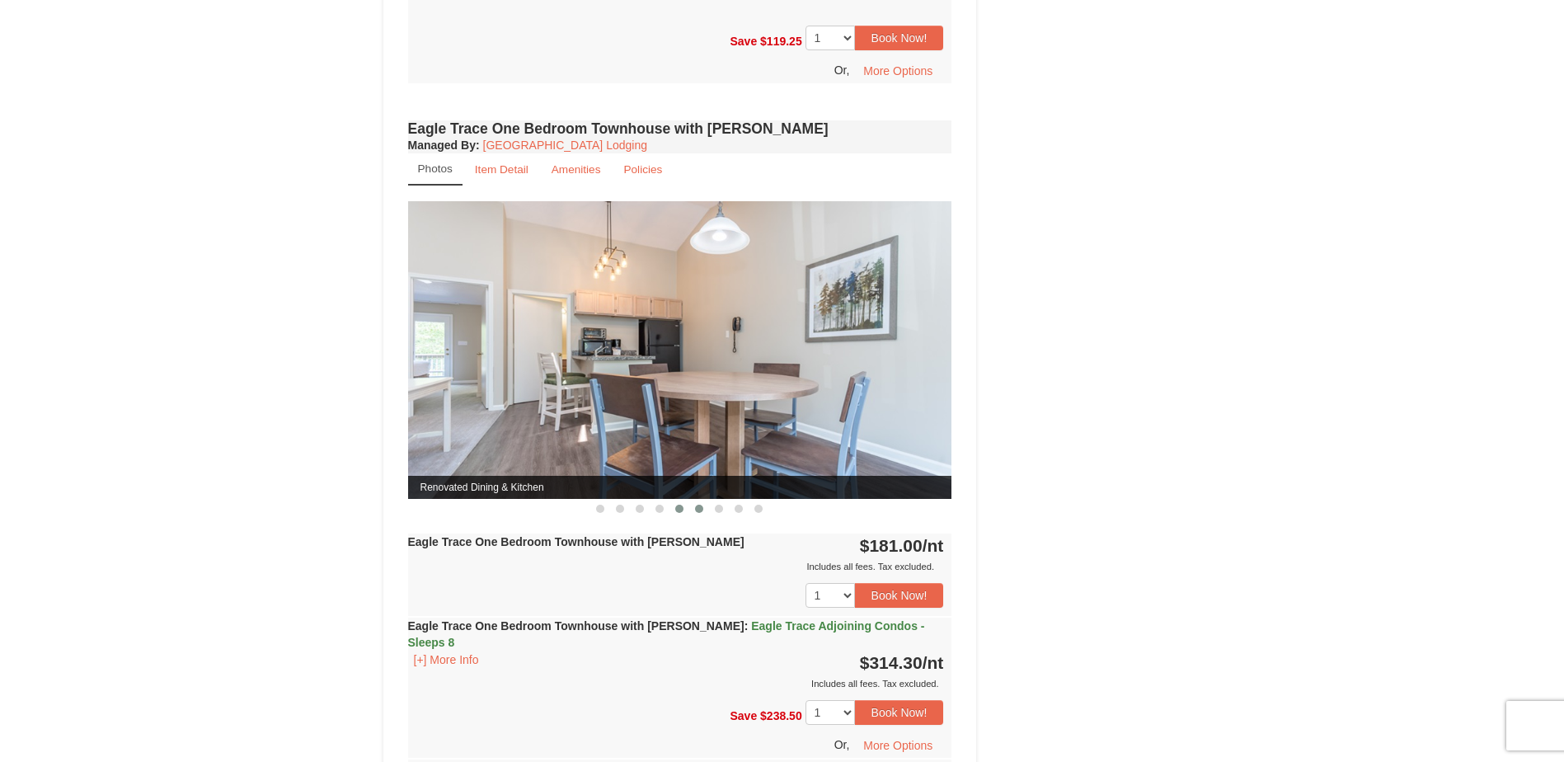
click at [697, 507] on span at bounding box center [699, 509] width 8 height 8
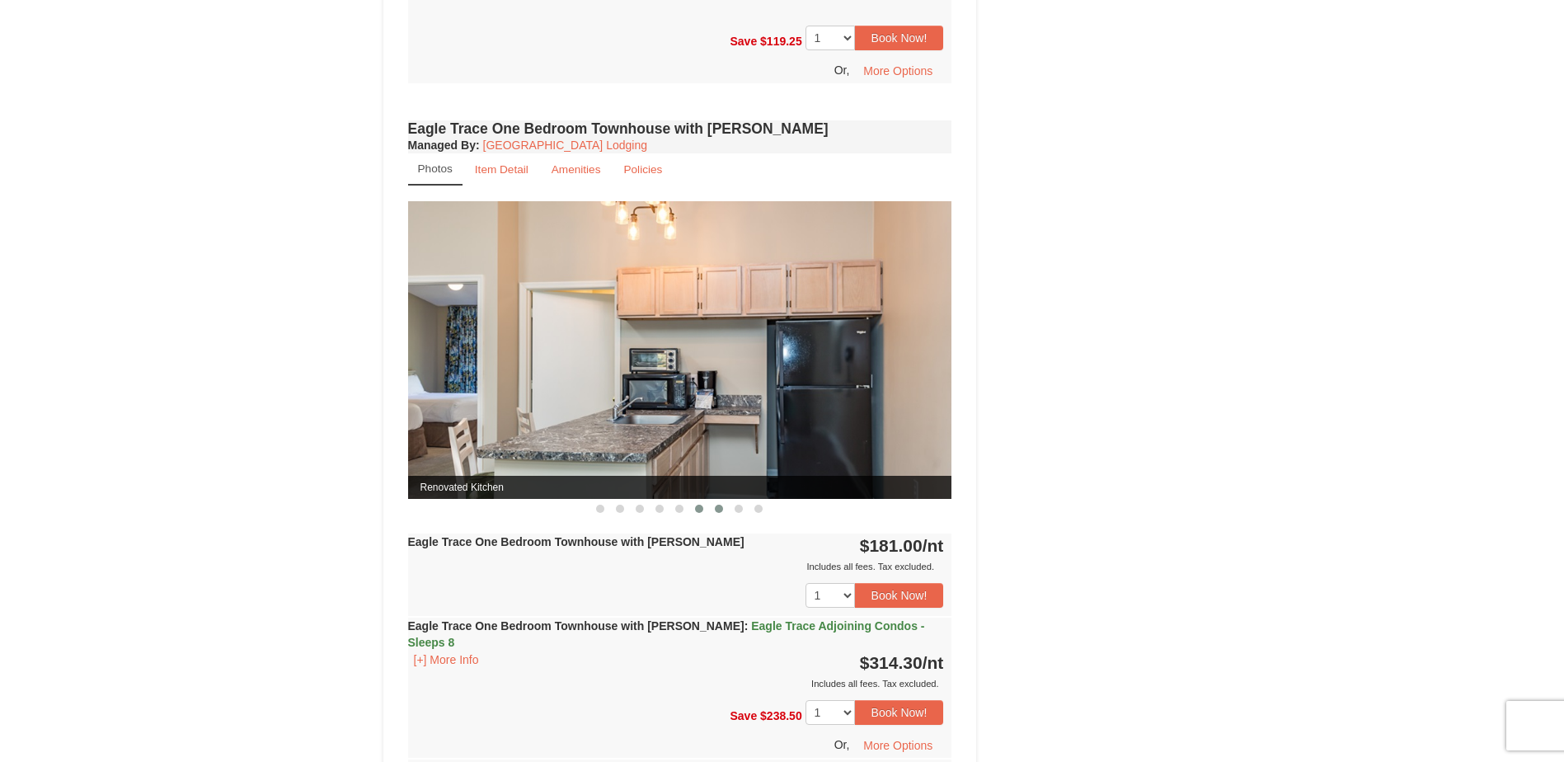
click at [716, 510] on span at bounding box center [719, 509] width 8 height 8
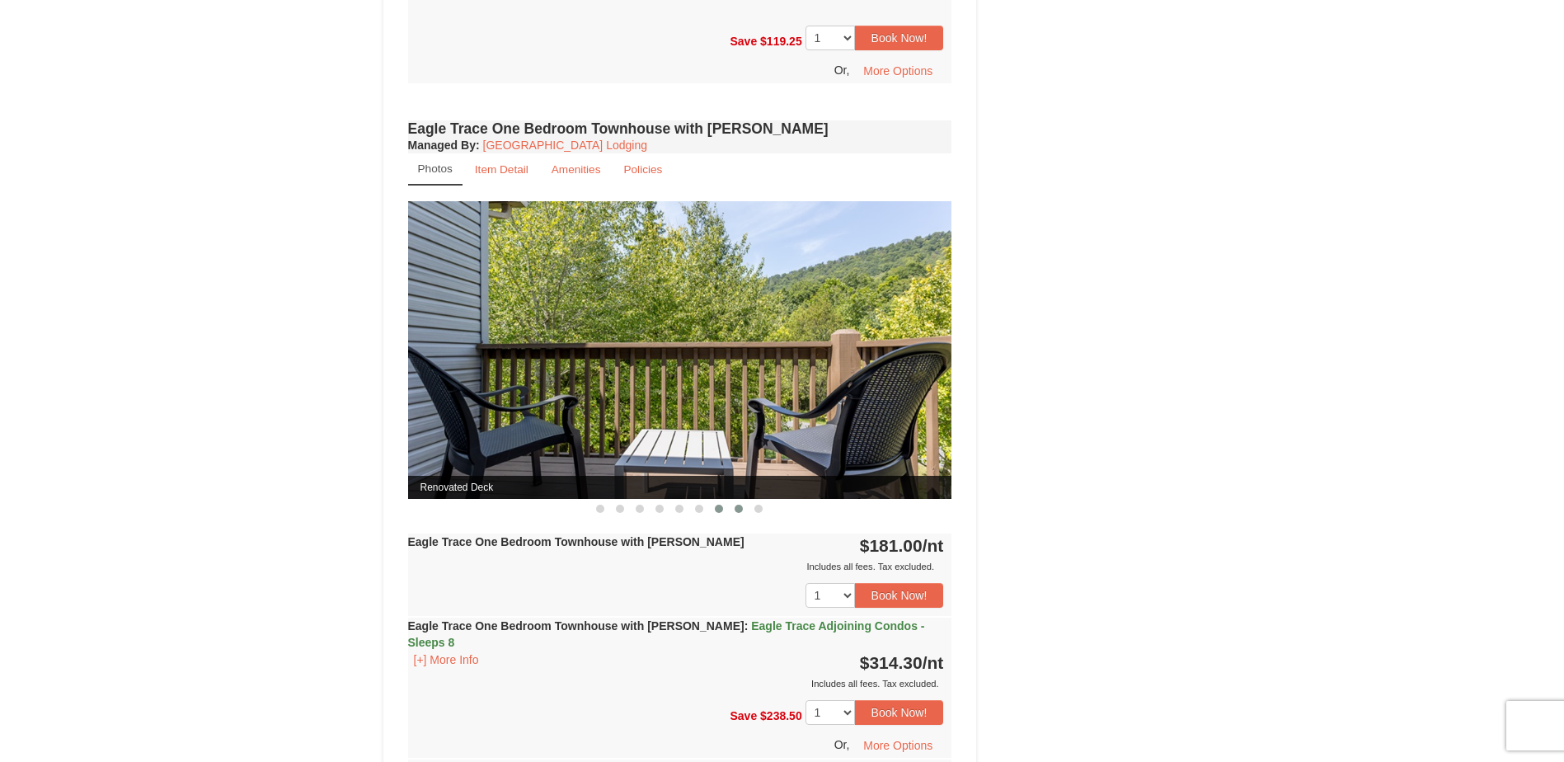
click at [737, 510] on span at bounding box center [739, 509] width 8 height 8
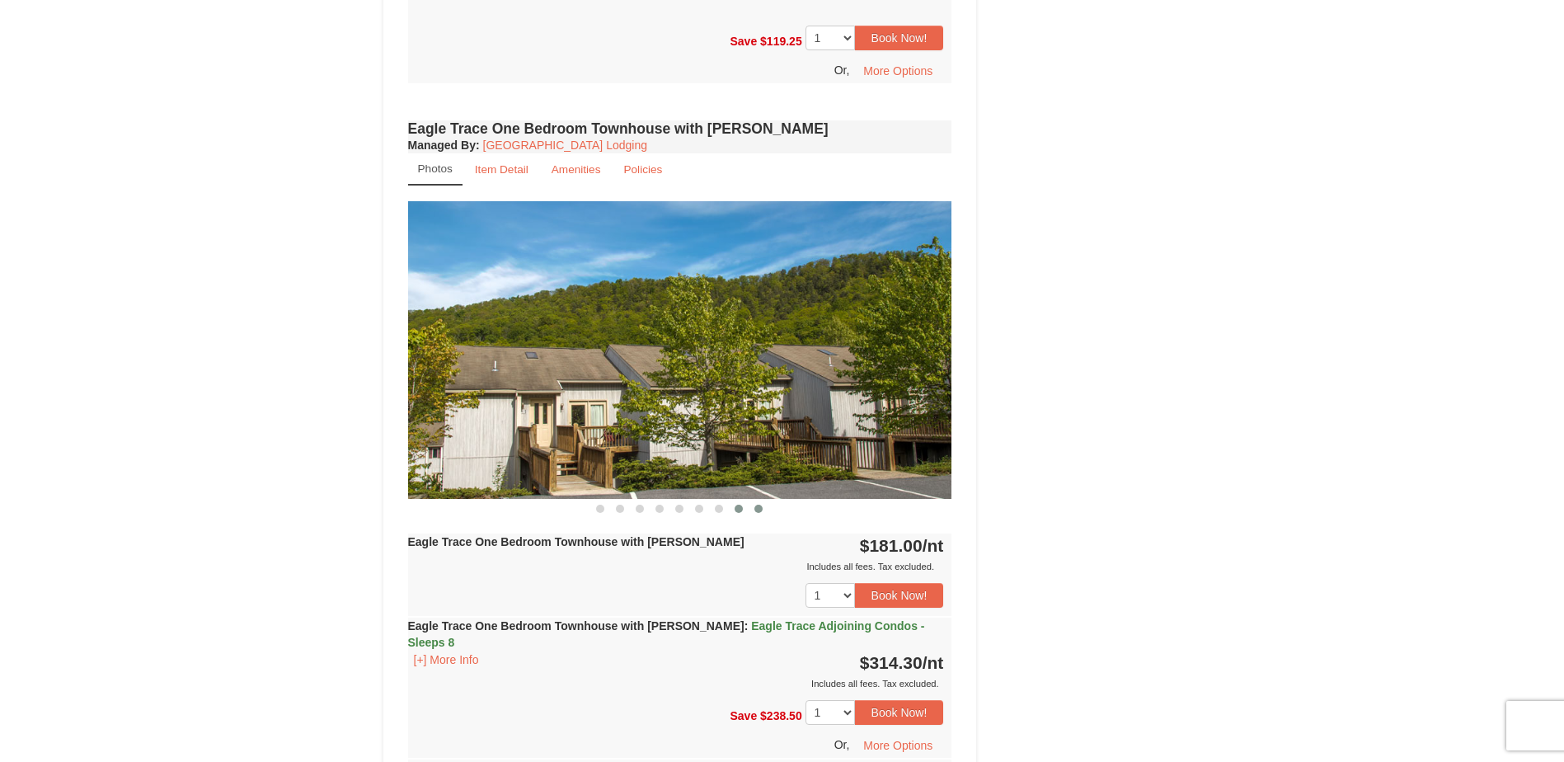
click at [762, 509] on span at bounding box center [758, 509] width 8 height 8
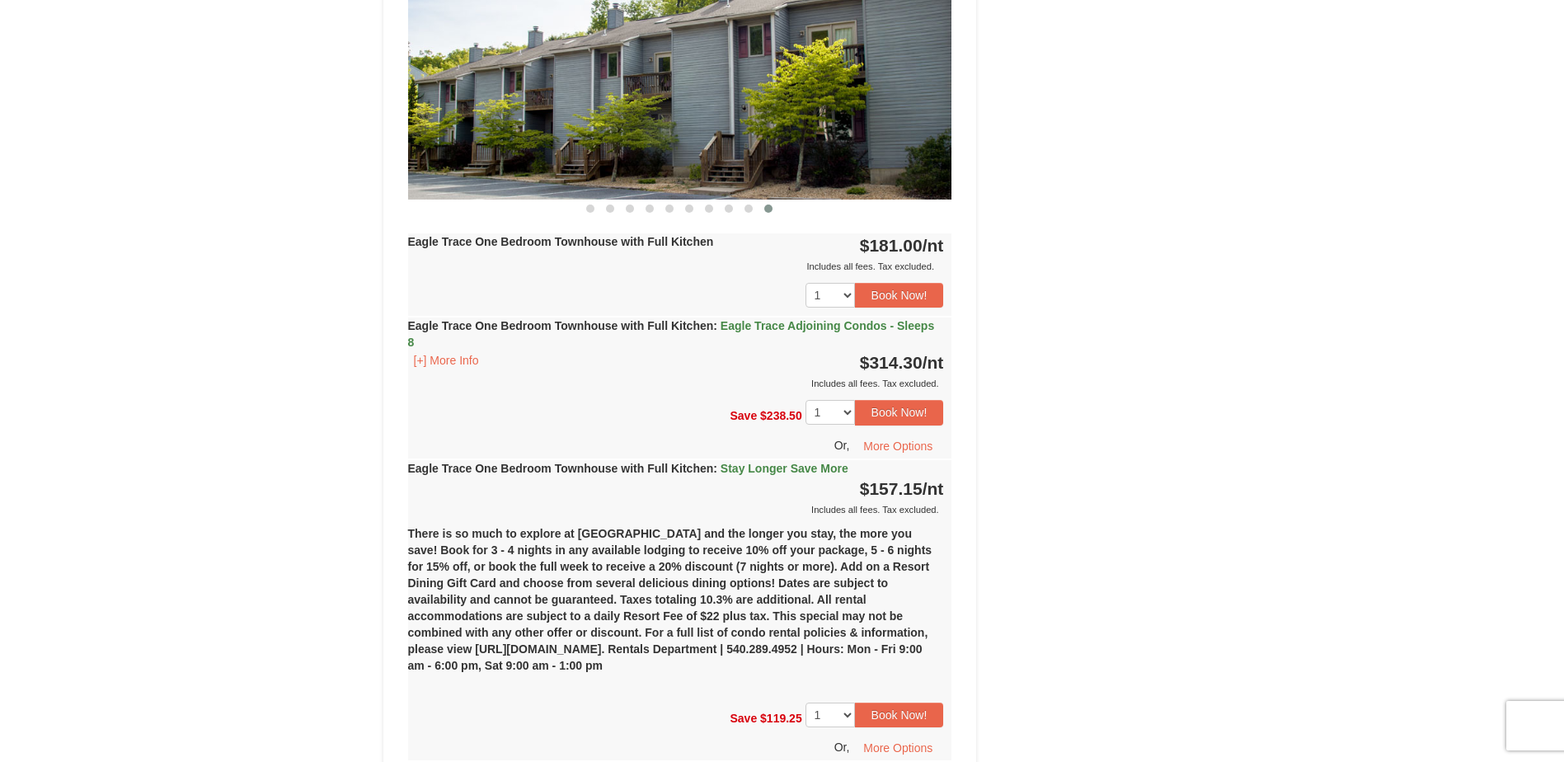
scroll to position [824, 0]
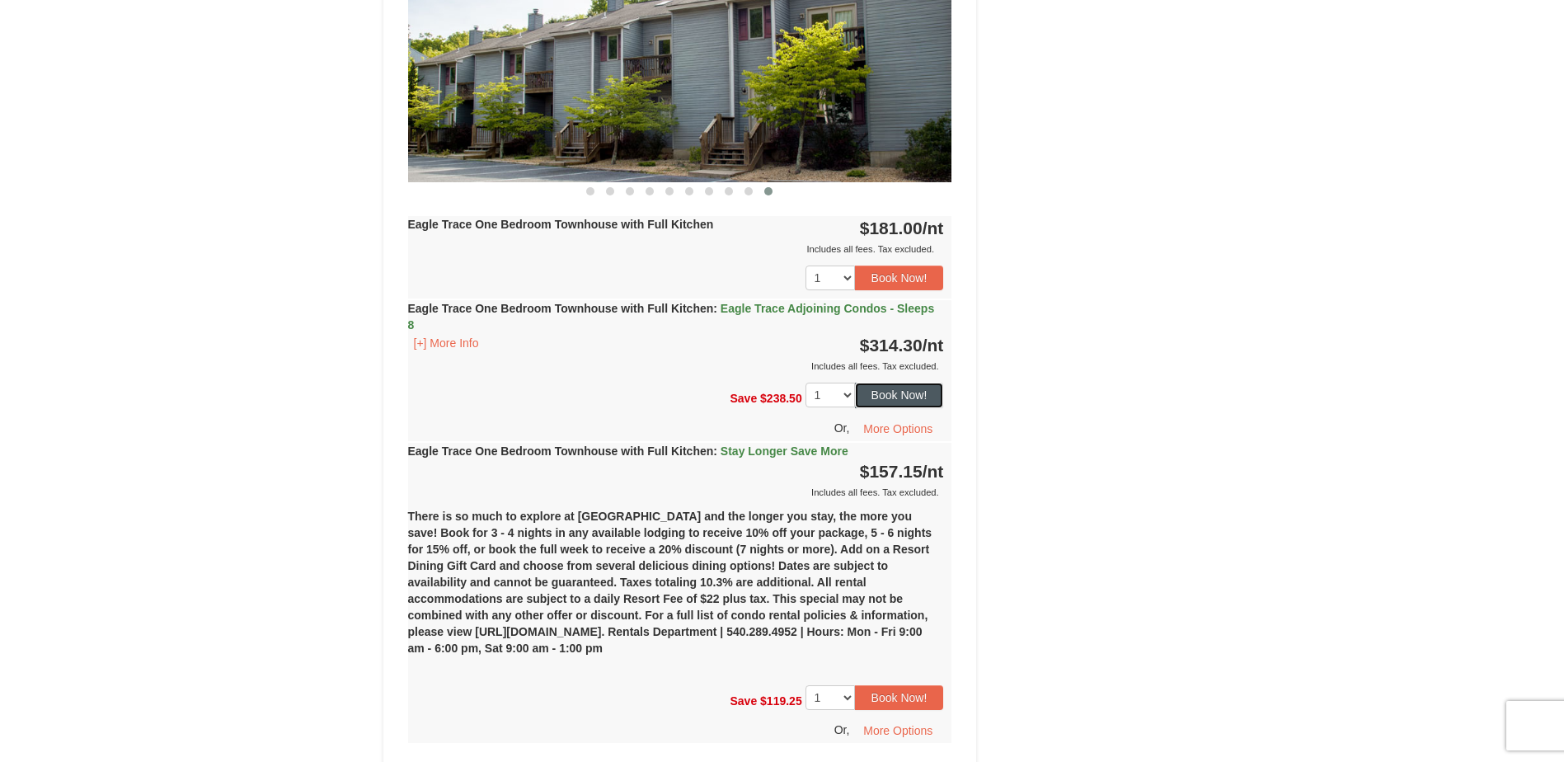
click at [896, 393] on button "Book Now!" at bounding box center [899, 395] width 89 height 25
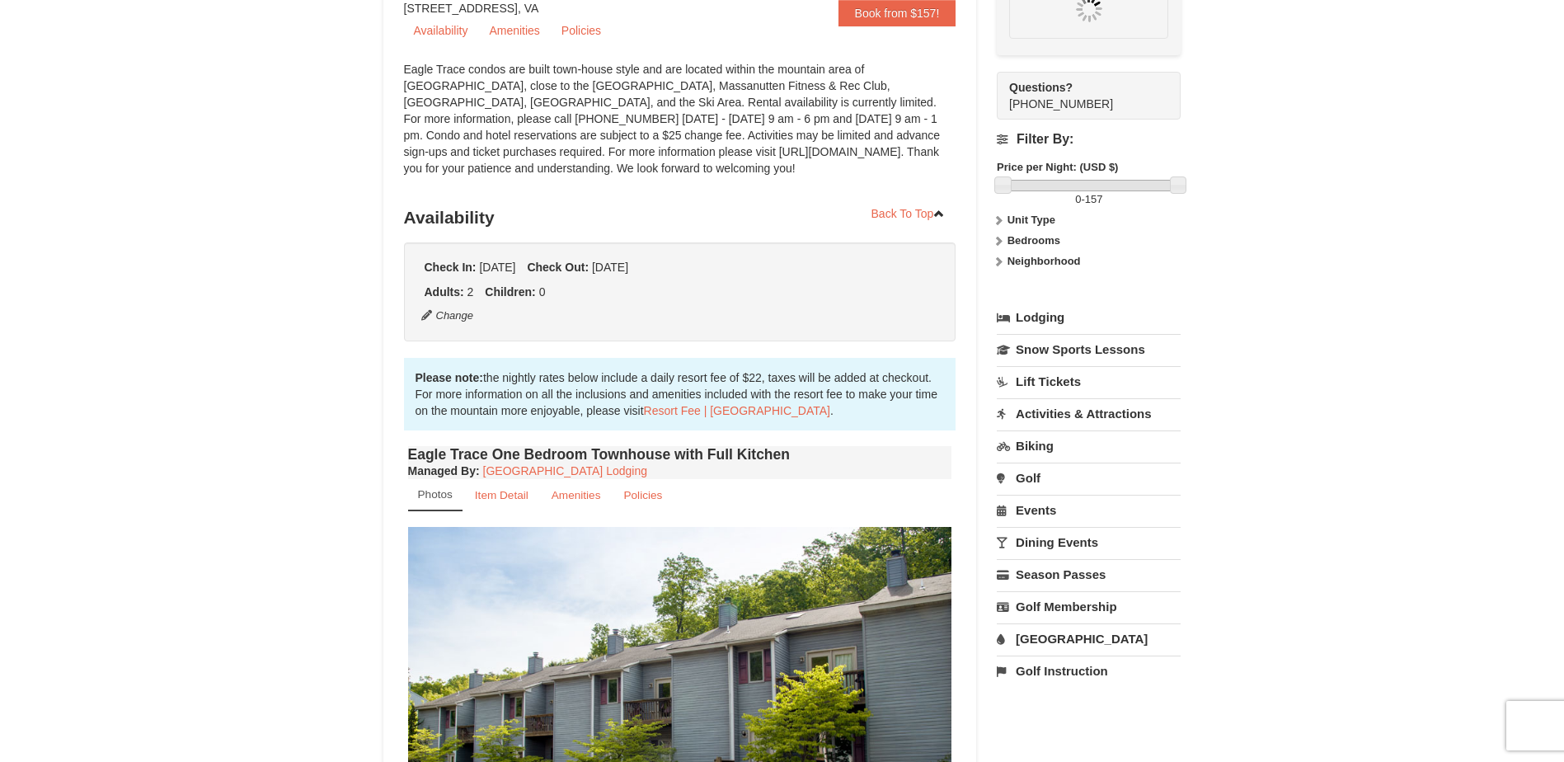
scroll to position [161, 0]
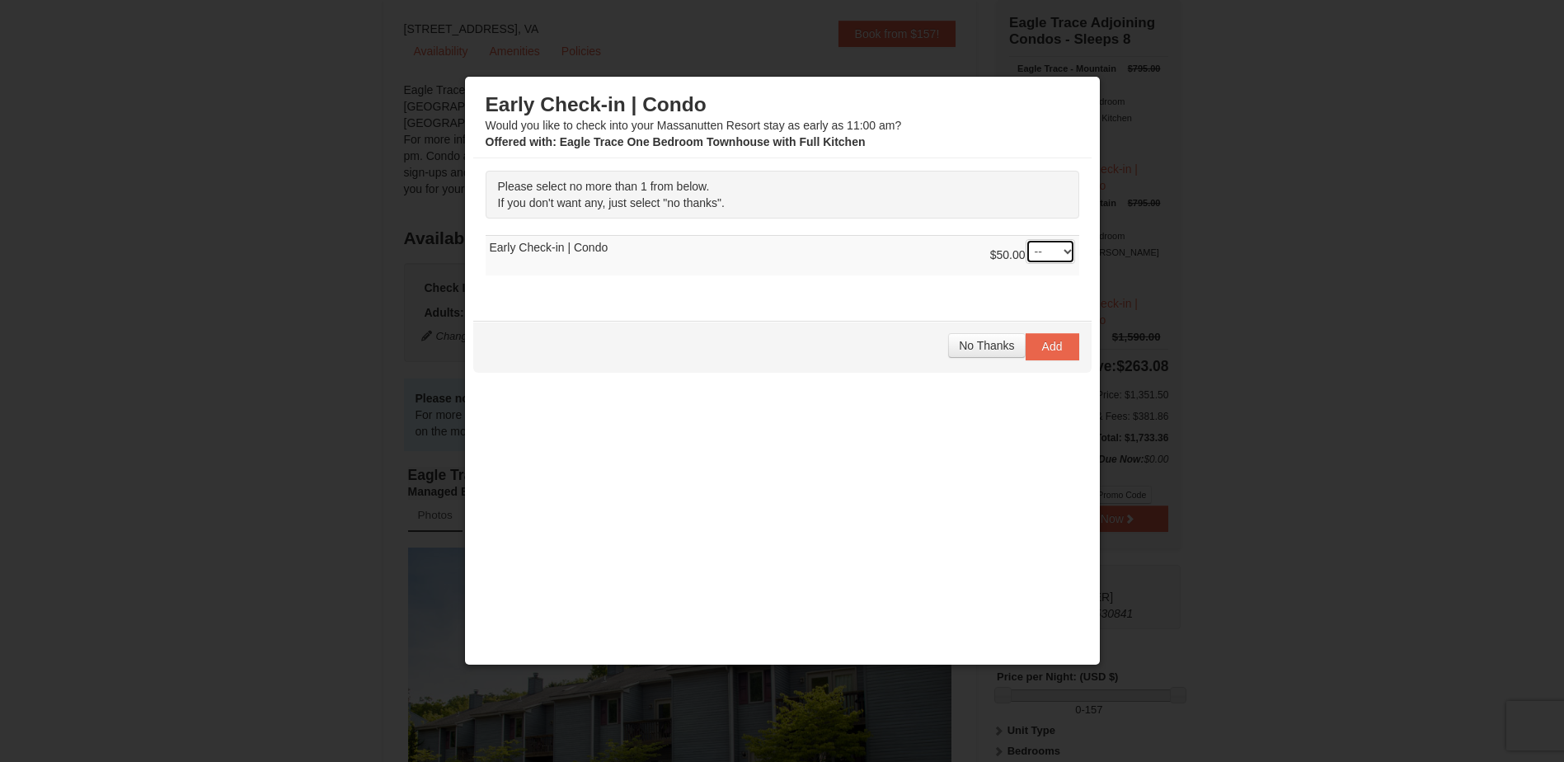
click at [1054, 251] on select "-- 01" at bounding box center [1050, 251] width 49 height 25
select select "1"
click at [1026, 239] on select "-- 01" at bounding box center [1050, 251] width 49 height 25
click at [1042, 345] on span "Add" at bounding box center [1052, 346] width 21 height 13
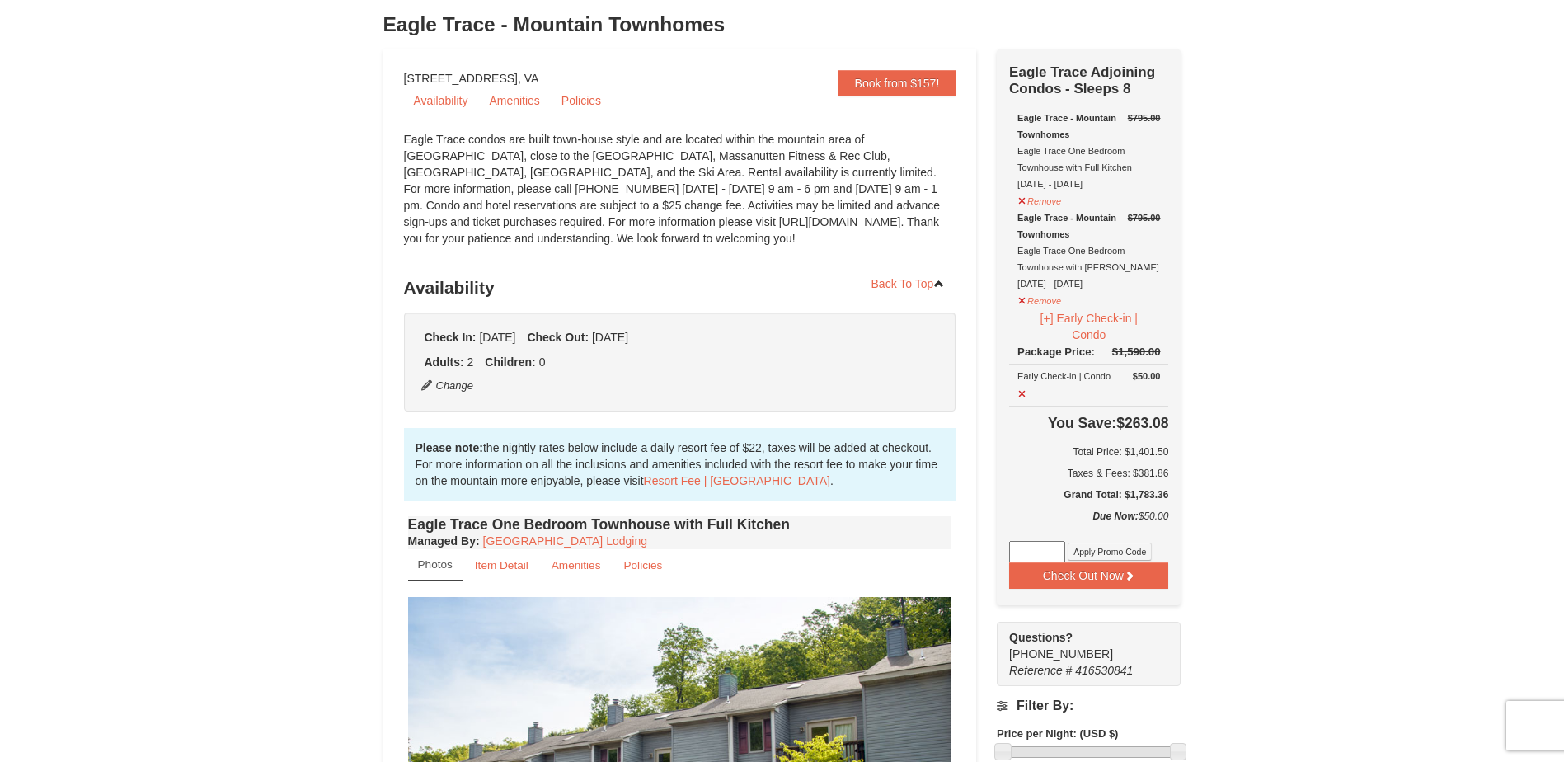
scroll to position [82, 0]
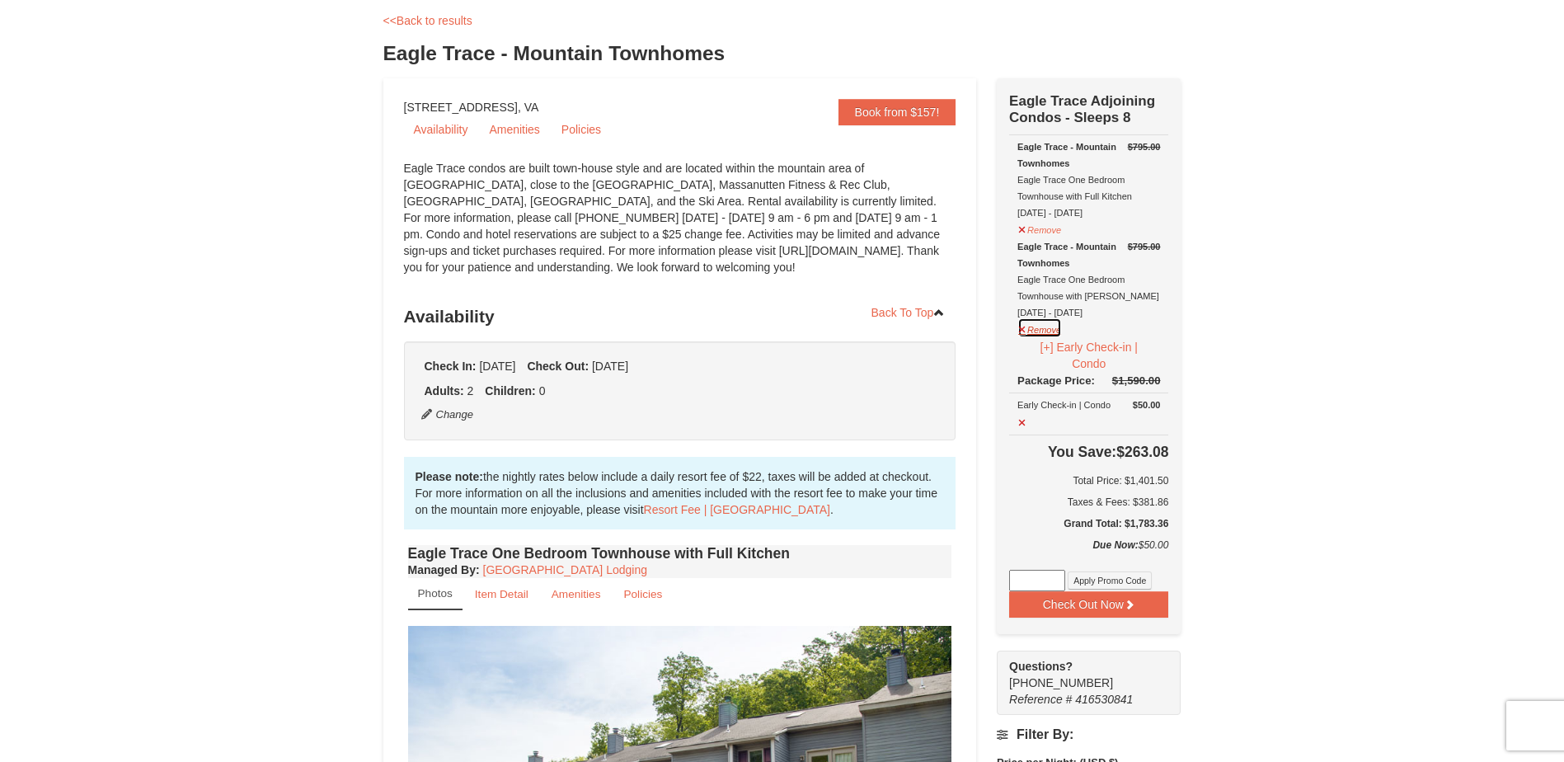
click at [1047, 332] on button "Remove" at bounding box center [1039, 327] width 45 height 21
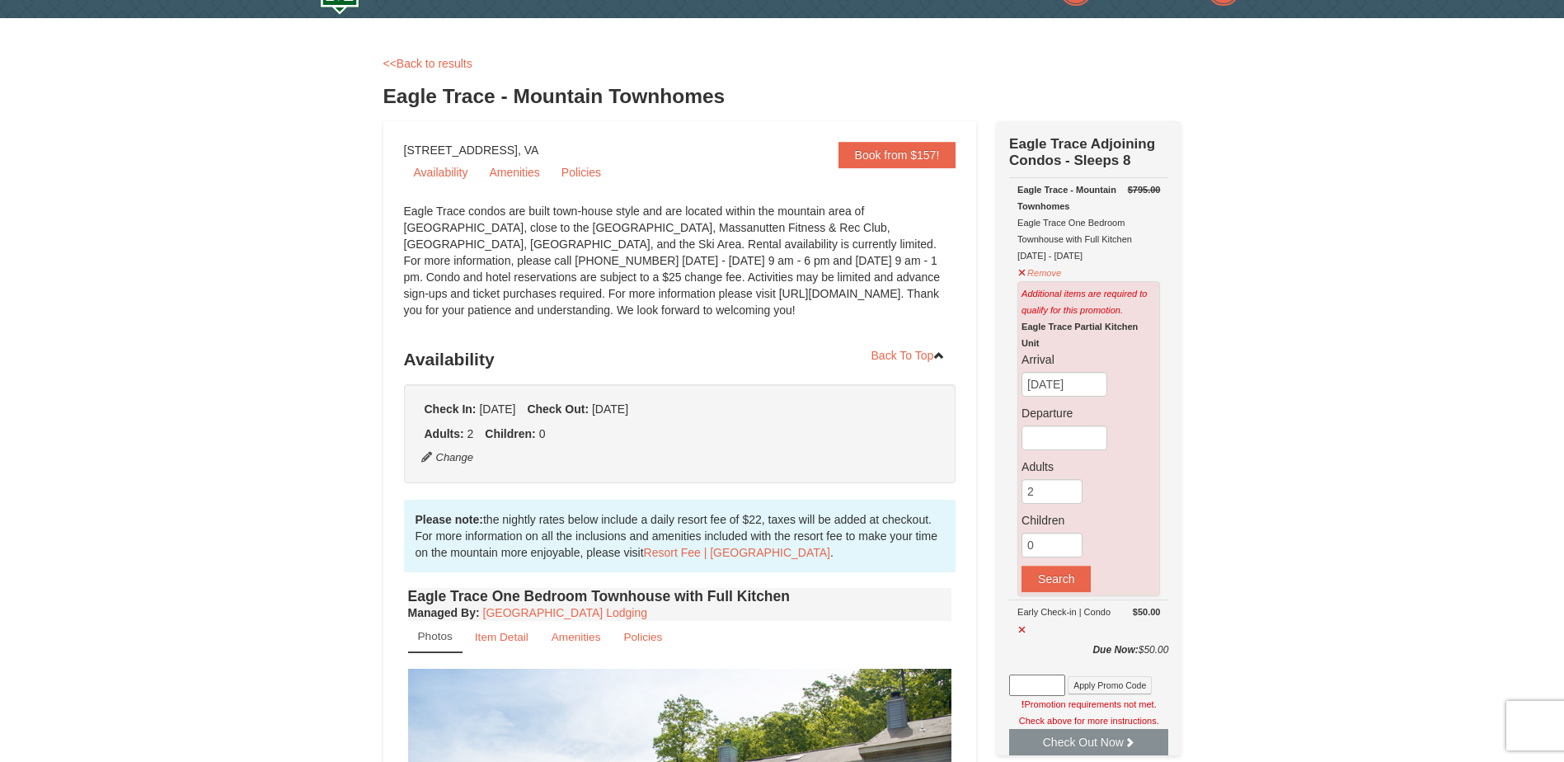
scroll to position [0, 0]
